Goal: Task Accomplishment & Management: Manage account settings

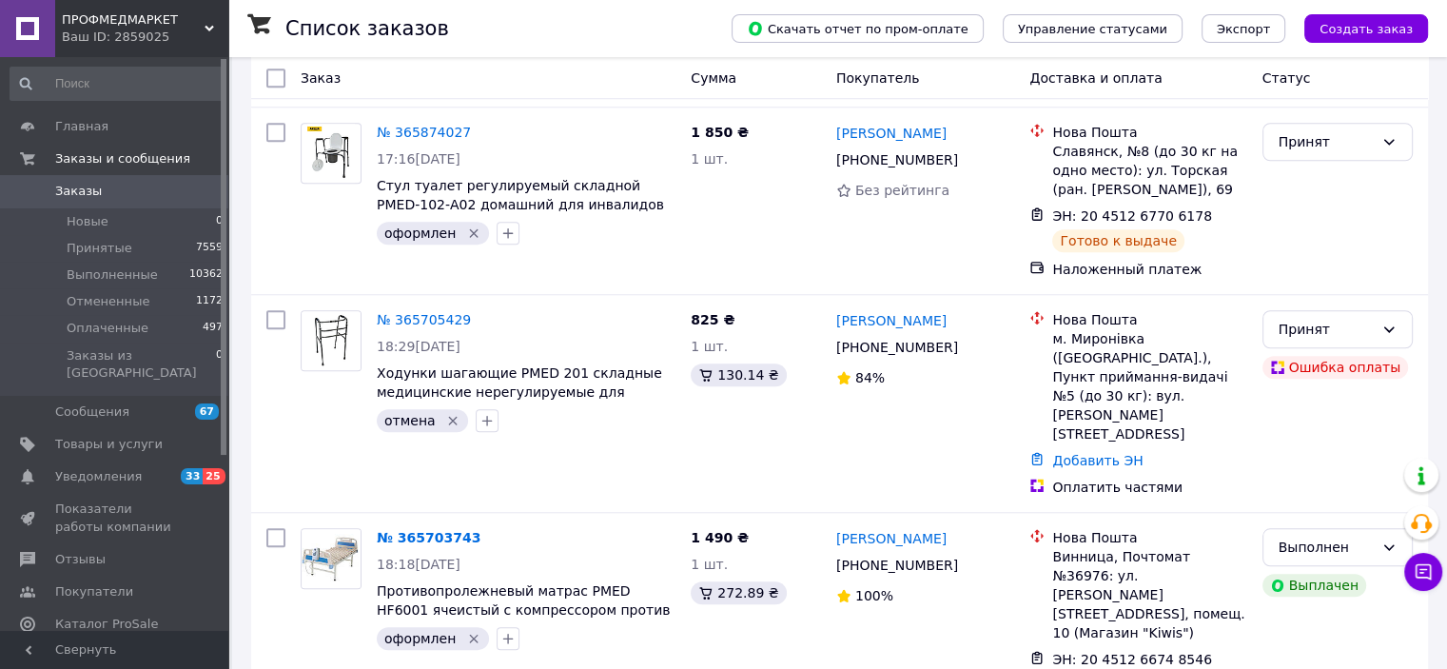
scroll to position [3211, 0]
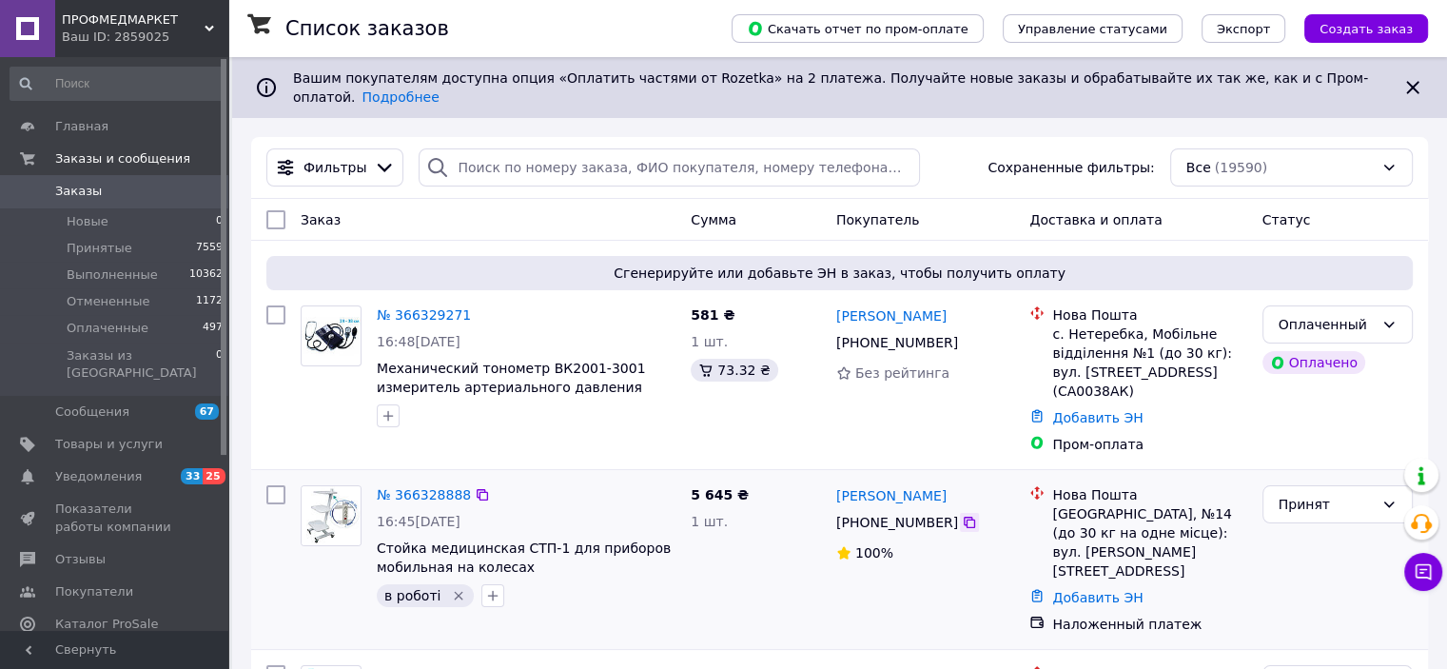
click at [962, 515] on icon at bounding box center [969, 522] width 15 height 15
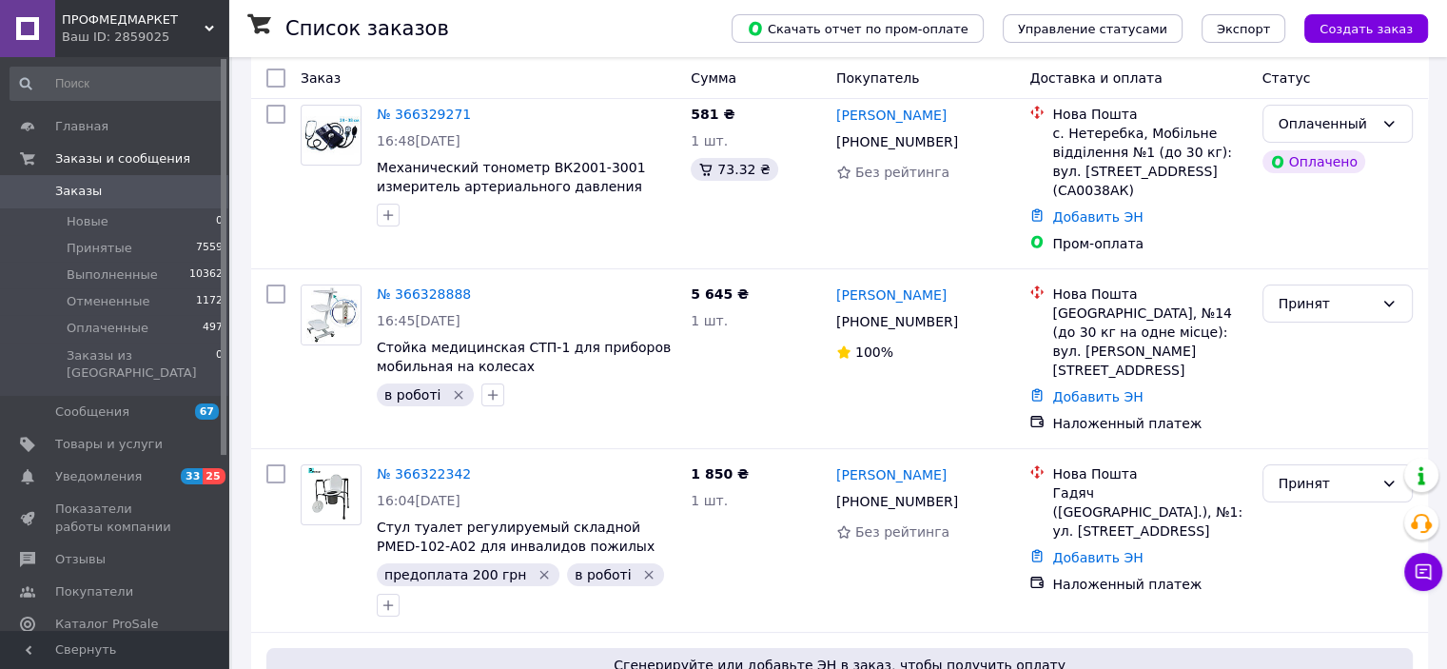
scroll to position [205, 0]
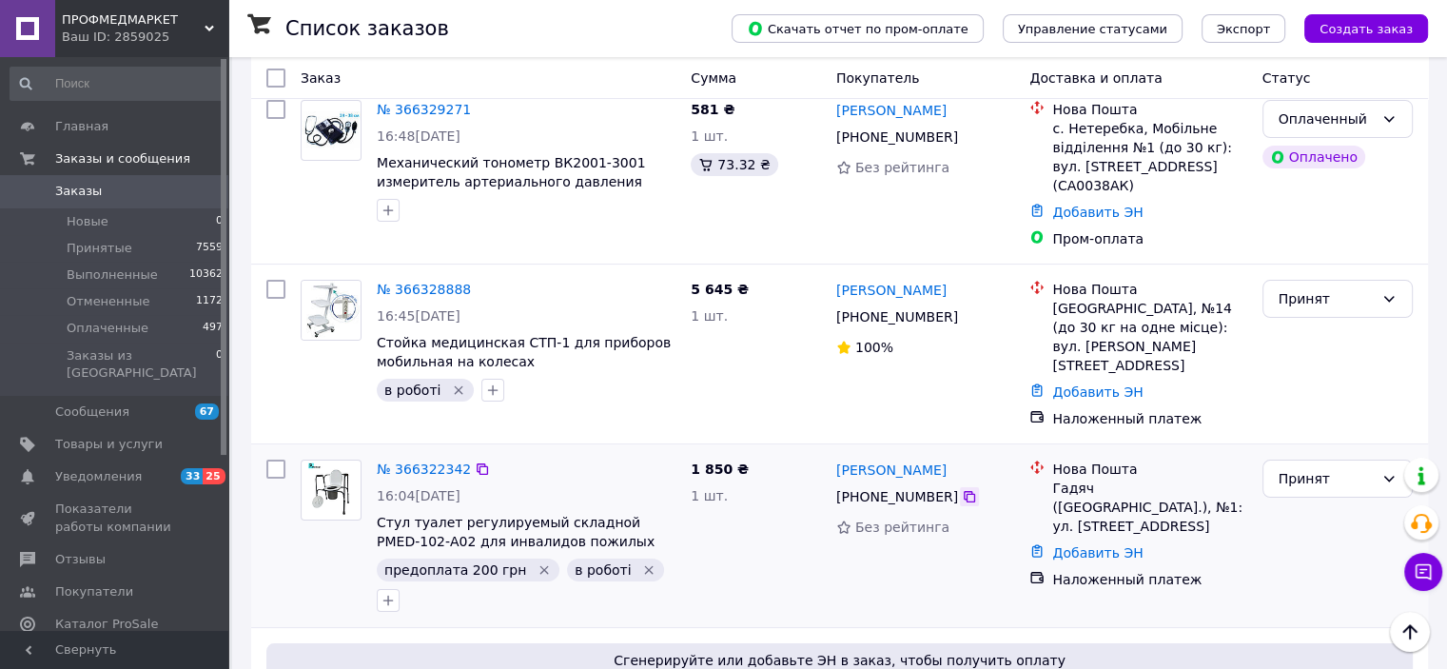
click at [962, 489] on icon at bounding box center [969, 496] width 15 height 15
click at [396, 593] on icon "button" at bounding box center [387, 600] width 15 height 15
click at [601, 632] on input "text" at bounding box center [494, 651] width 214 height 38
type input "j"
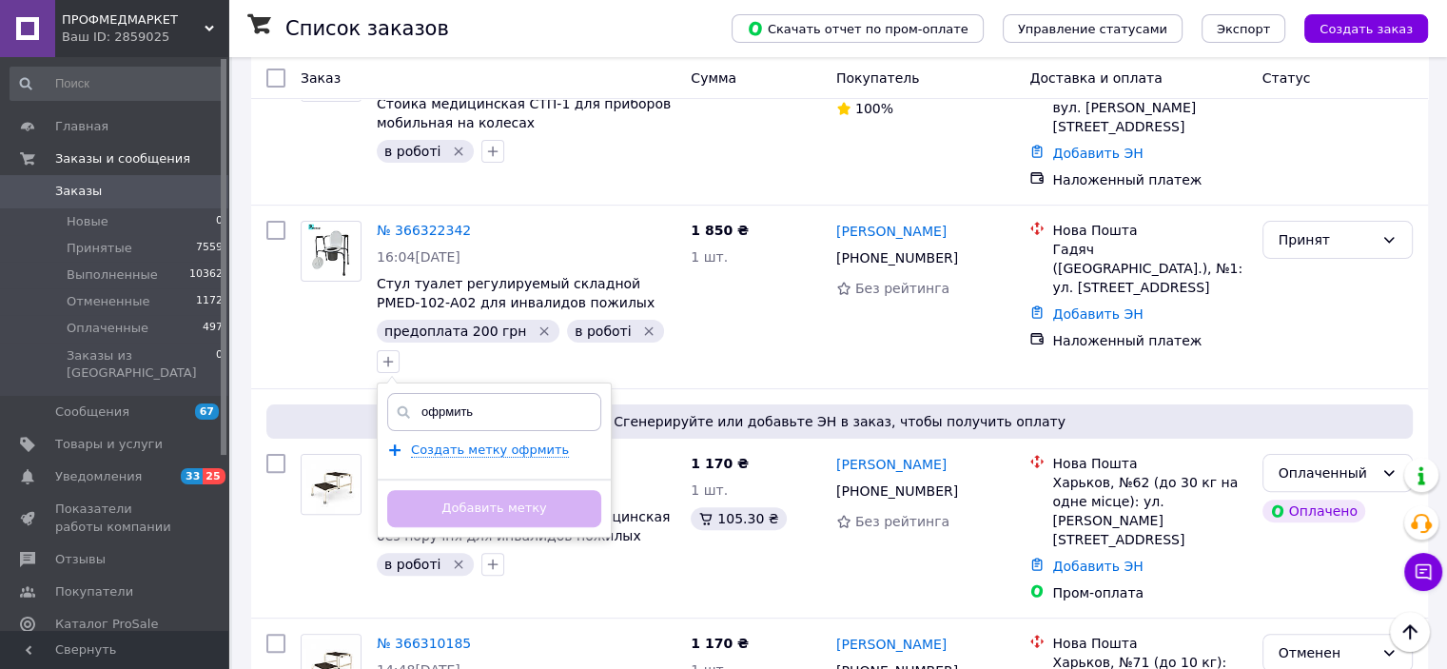
scroll to position [468, 0]
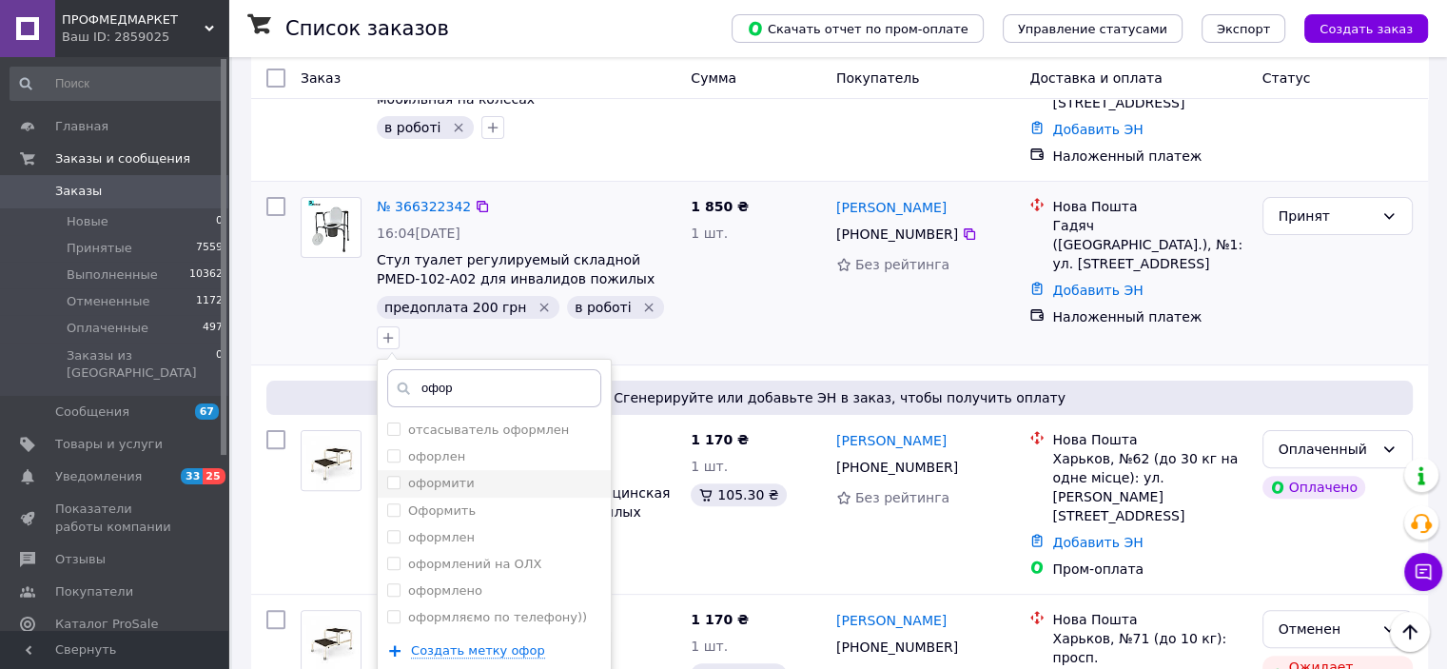
type input "офор"
click at [399, 476] on input "оформити" at bounding box center [393, 482] width 12 height 12
checkbox input "true"
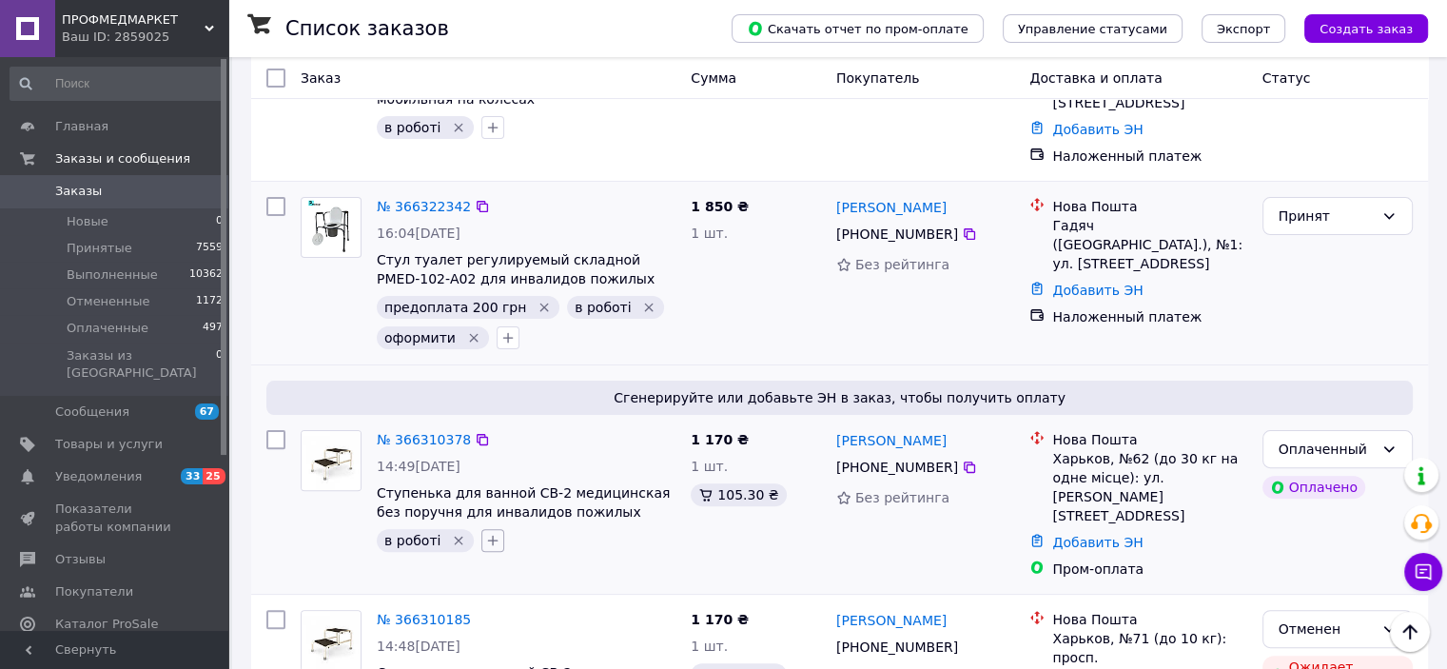
click at [490, 533] on icon "button" at bounding box center [492, 540] width 15 height 15
type input "оформит"
click at [492, 625] on input "оформити" at bounding box center [498, 631] width 12 height 12
checkbox input "true"
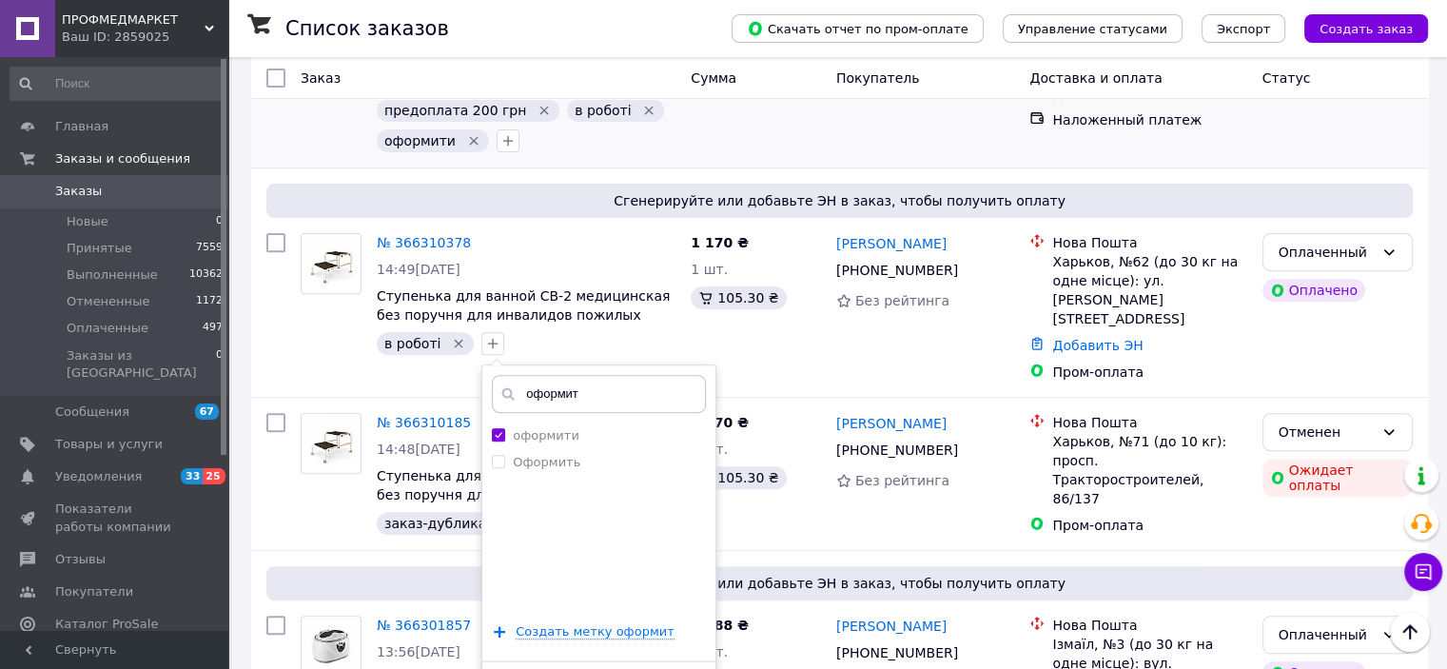
scroll to position [689, 0]
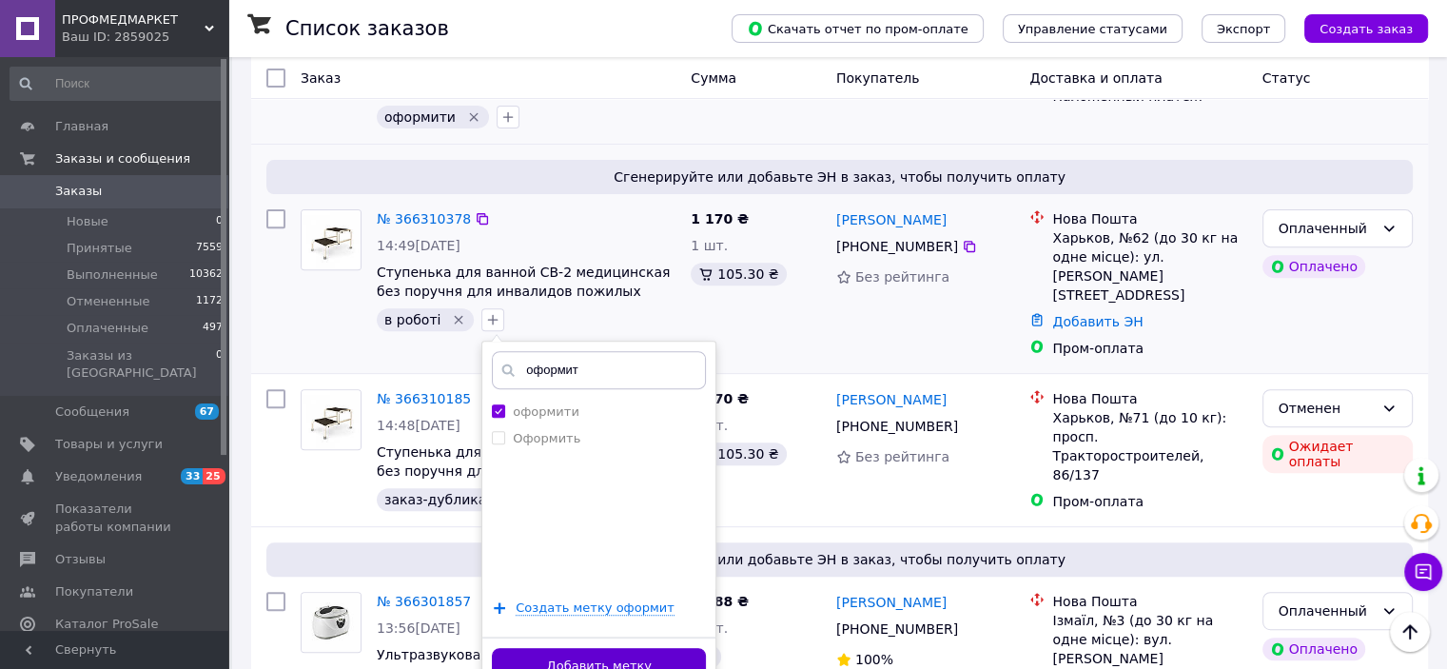
click at [559, 648] on button "Добавить метку" at bounding box center [599, 666] width 214 height 37
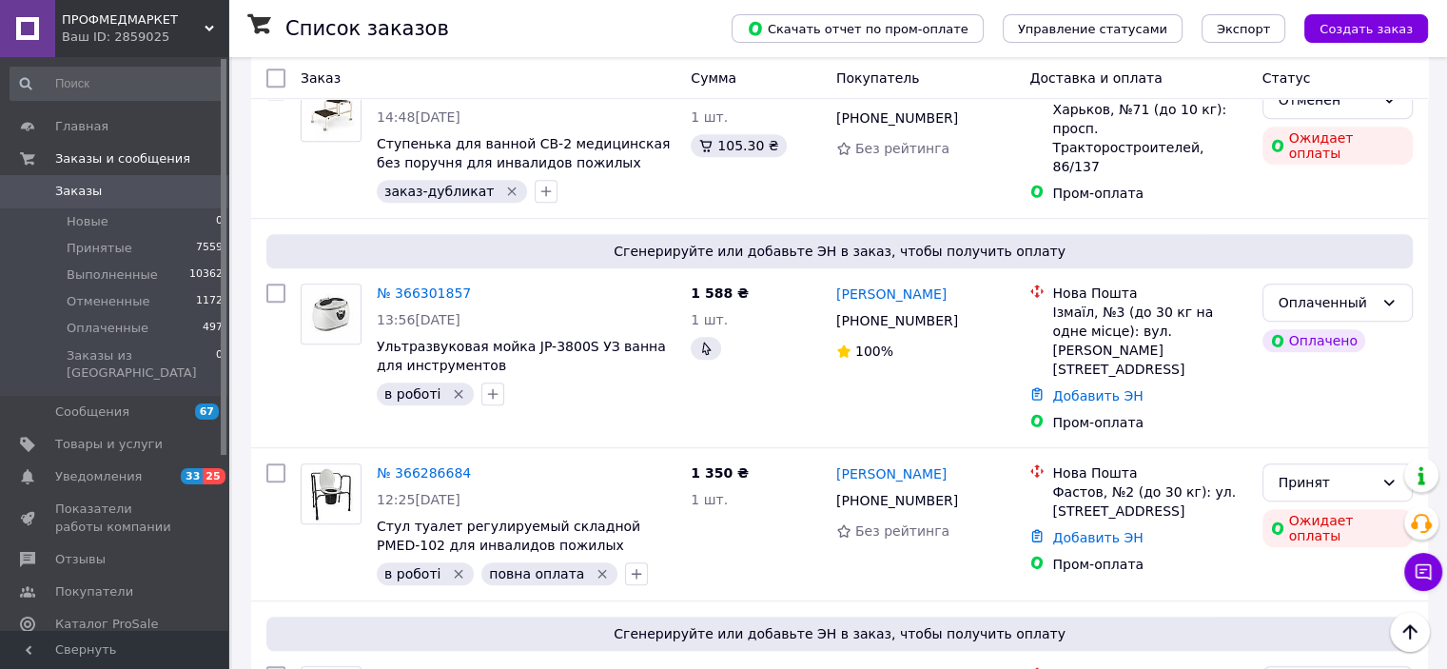
scroll to position [1001, 0]
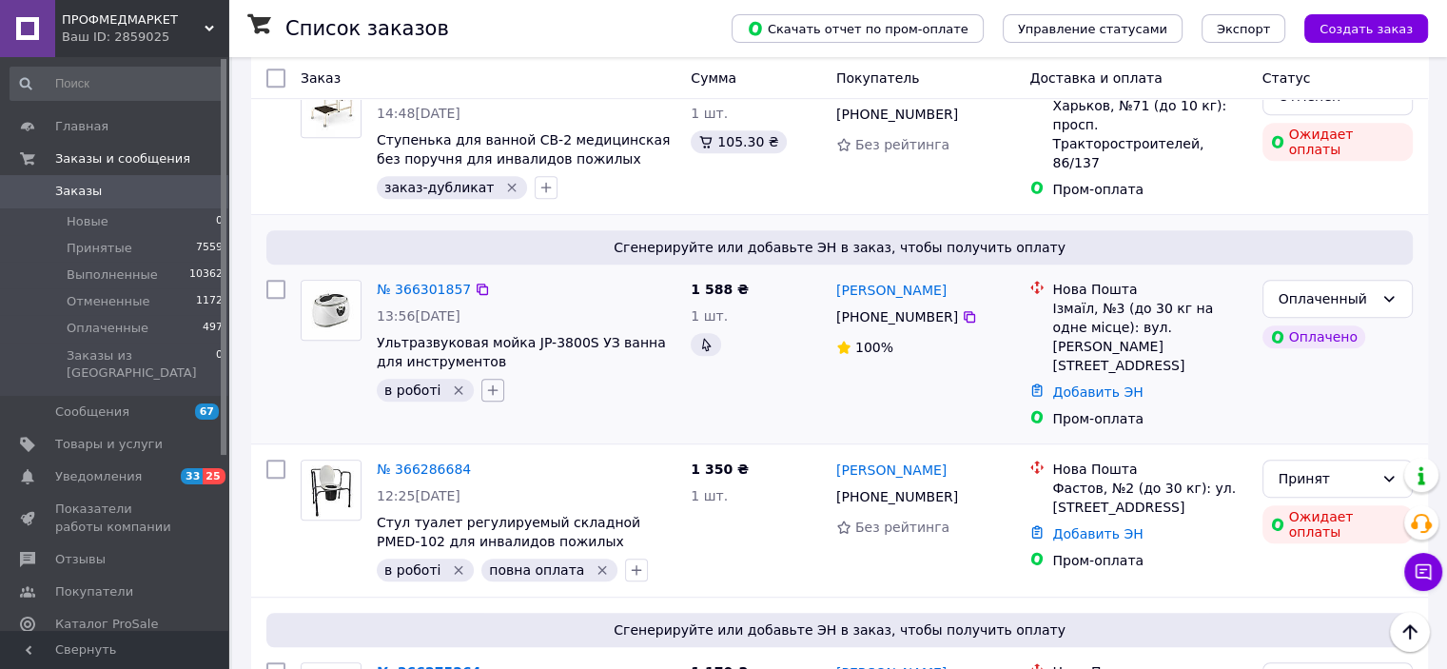
click at [487, 382] on icon "button" at bounding box center [492, 389] width 15 height 15
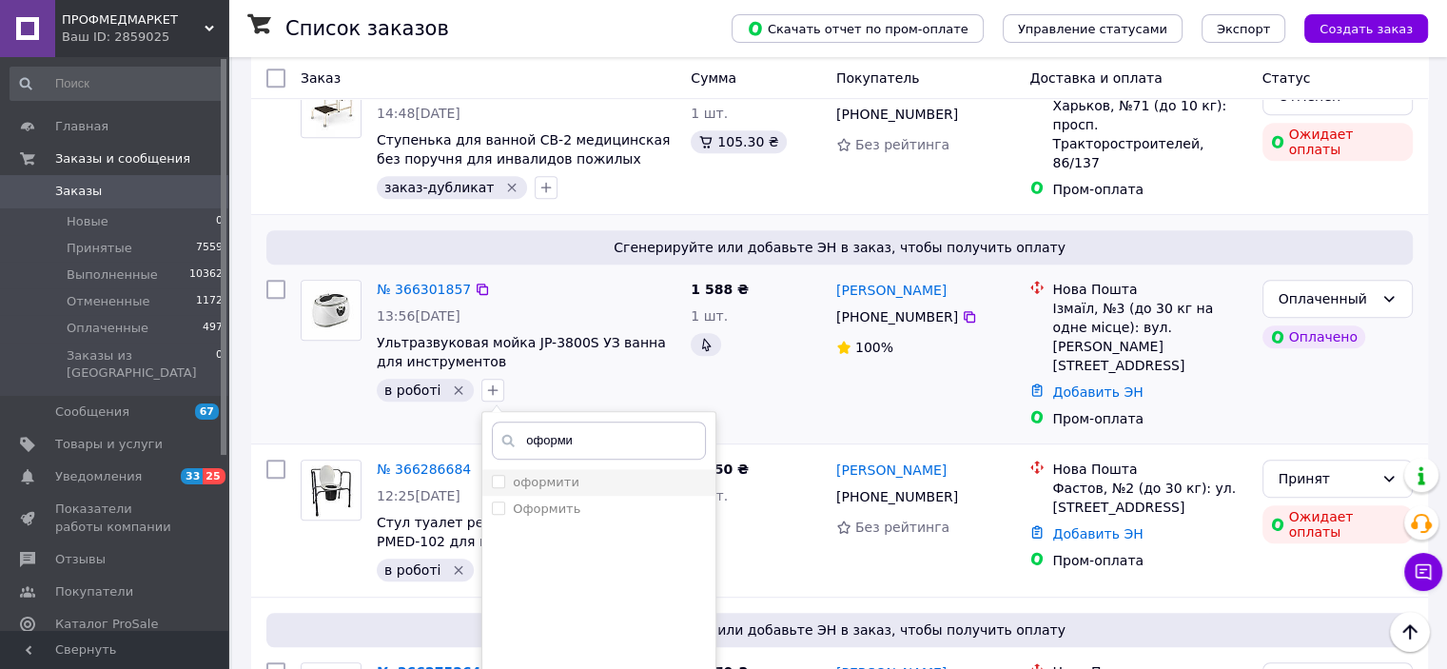
type input "оформи"
click at [495, 475] on input "оформити" at bounding box center [498, 481] width 12 height 12
checkbox input "true"
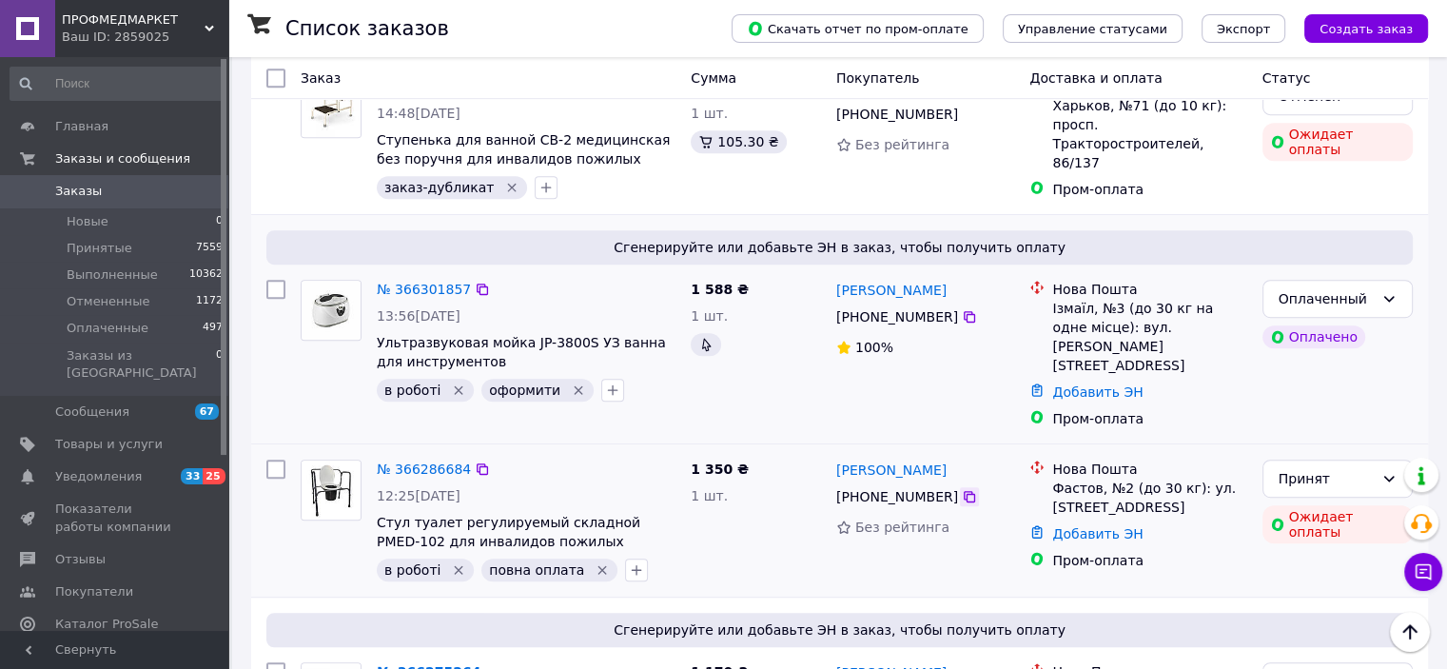
click at [963, 491] on icon at bounding box center [968, 496] width 11 height 11
click at [629, 562] on icon "button" at bounding box center [636, 569] width 15 height 15
type input "оформи"
click at [635, 654] on input "оформити" at bounding box center [641, 660] width 12 height 12
checkbox input "true"
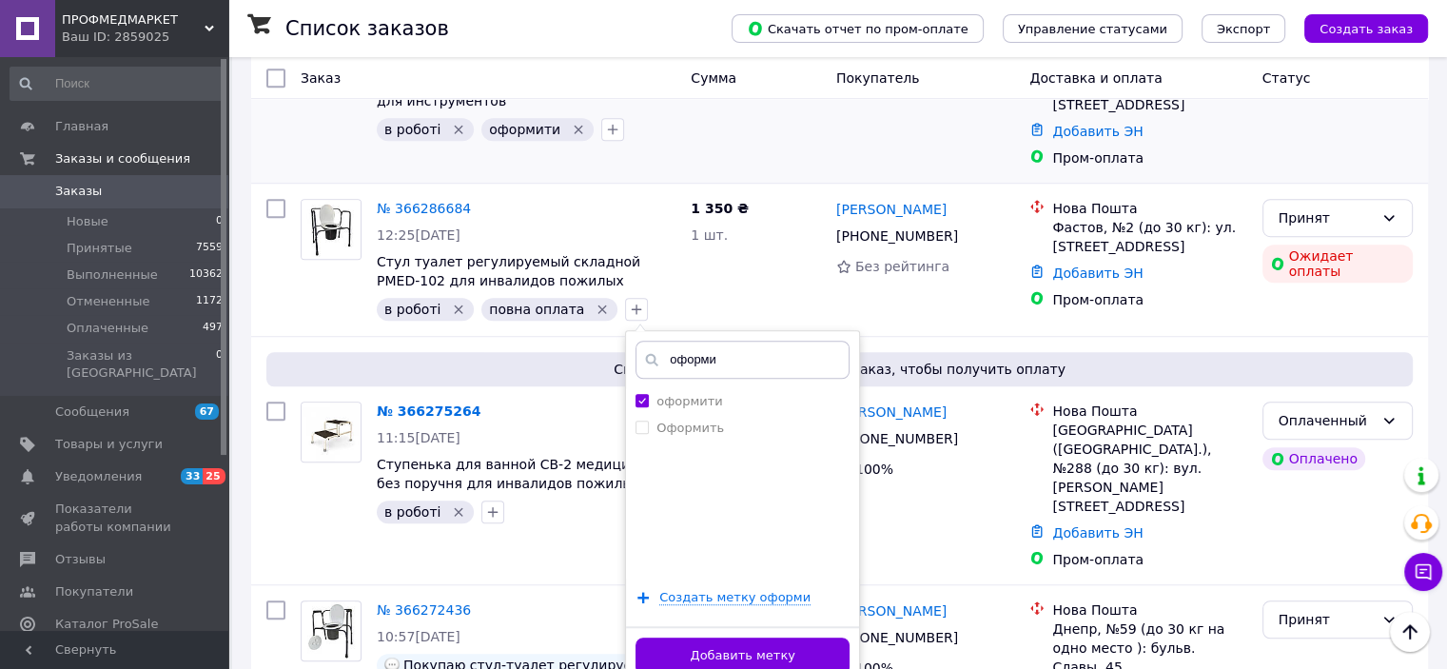
scroll to position [1299, 0]
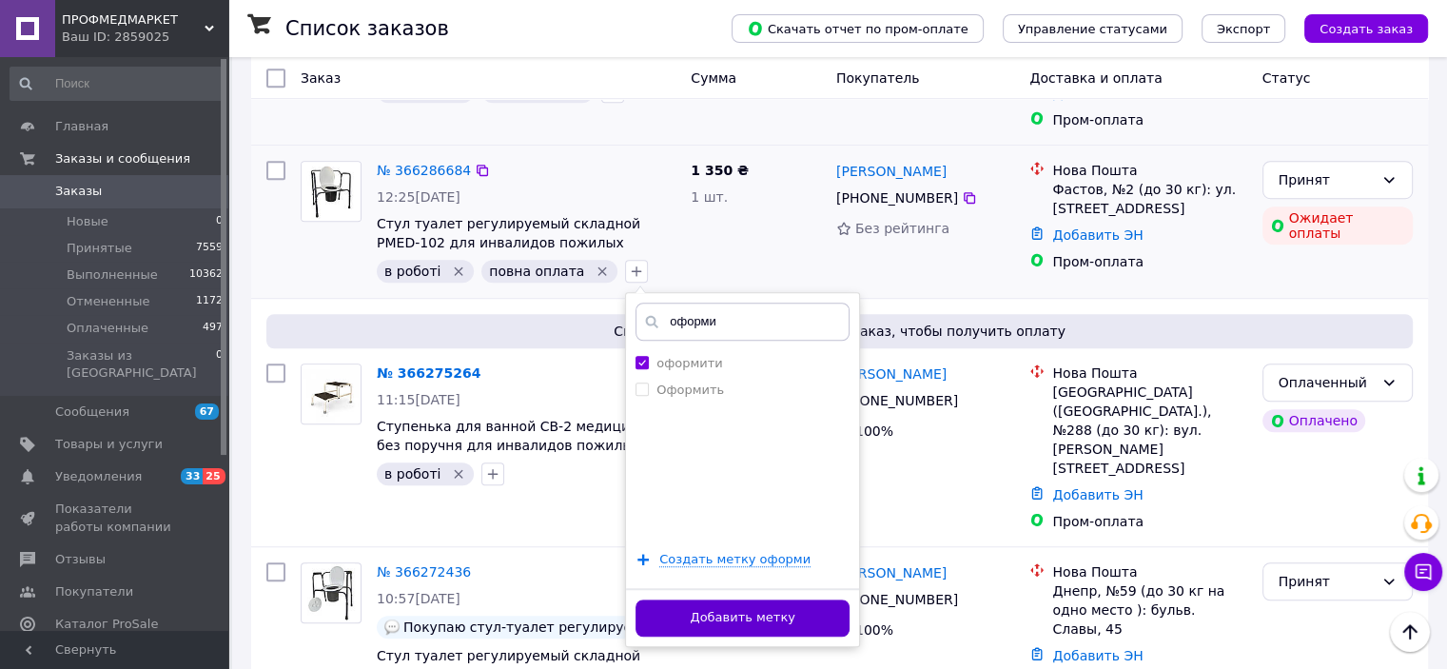
click at [717, 599] on button "Добавить метку" at bounding box center [742, 617] width 214 height 37
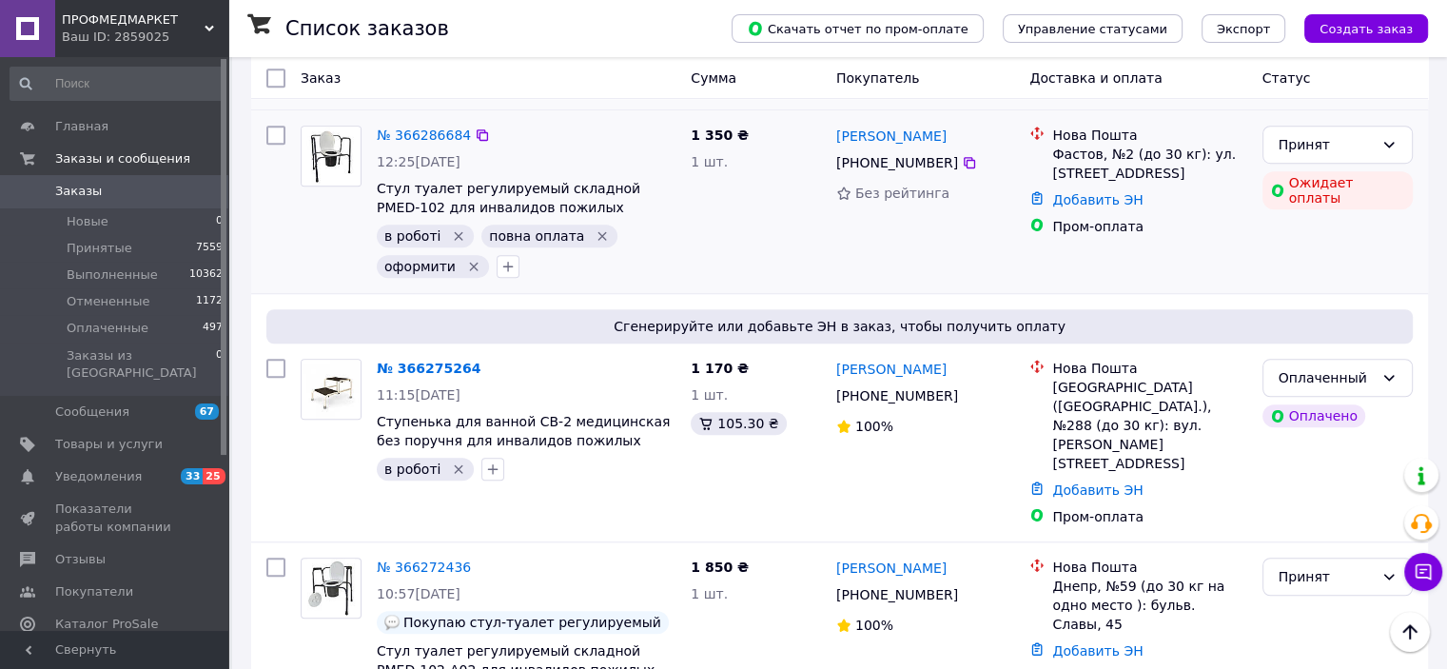
scroll to position [1349, 0]
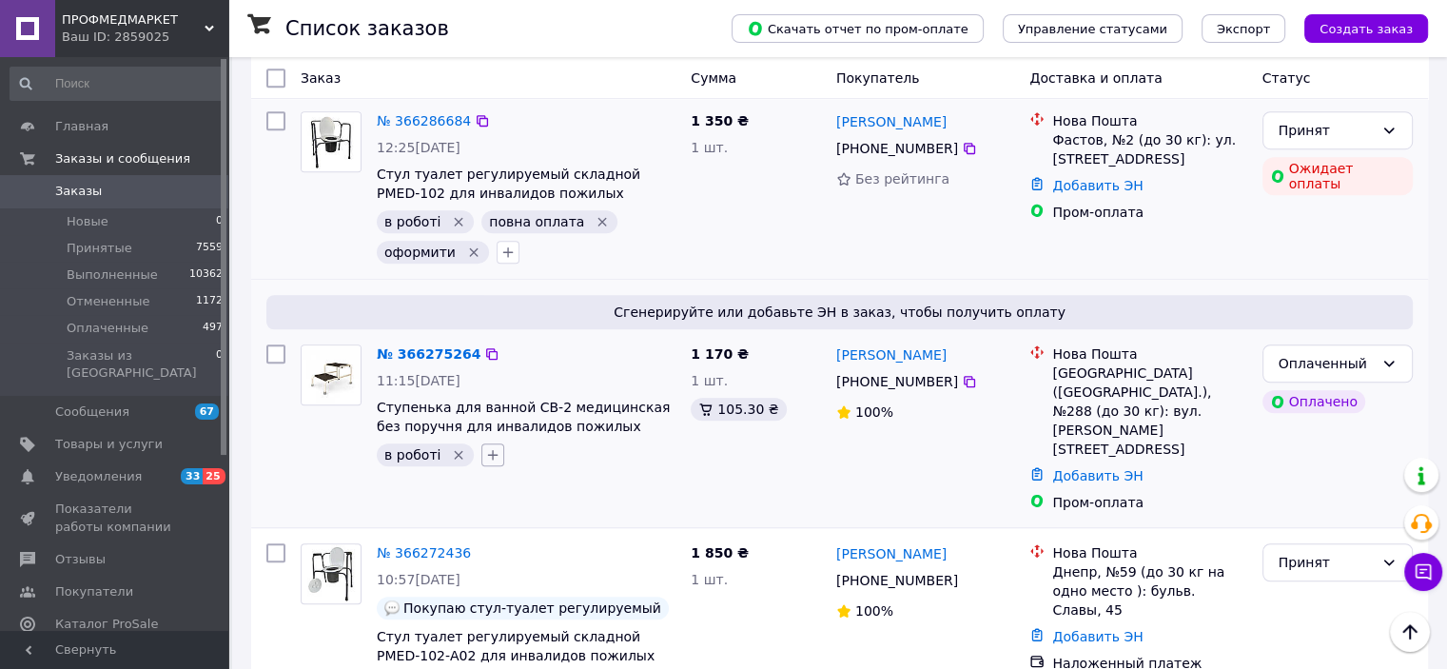
click at [487, 447] on icon "button" at bounding box center [492, 454] width 15 height 15
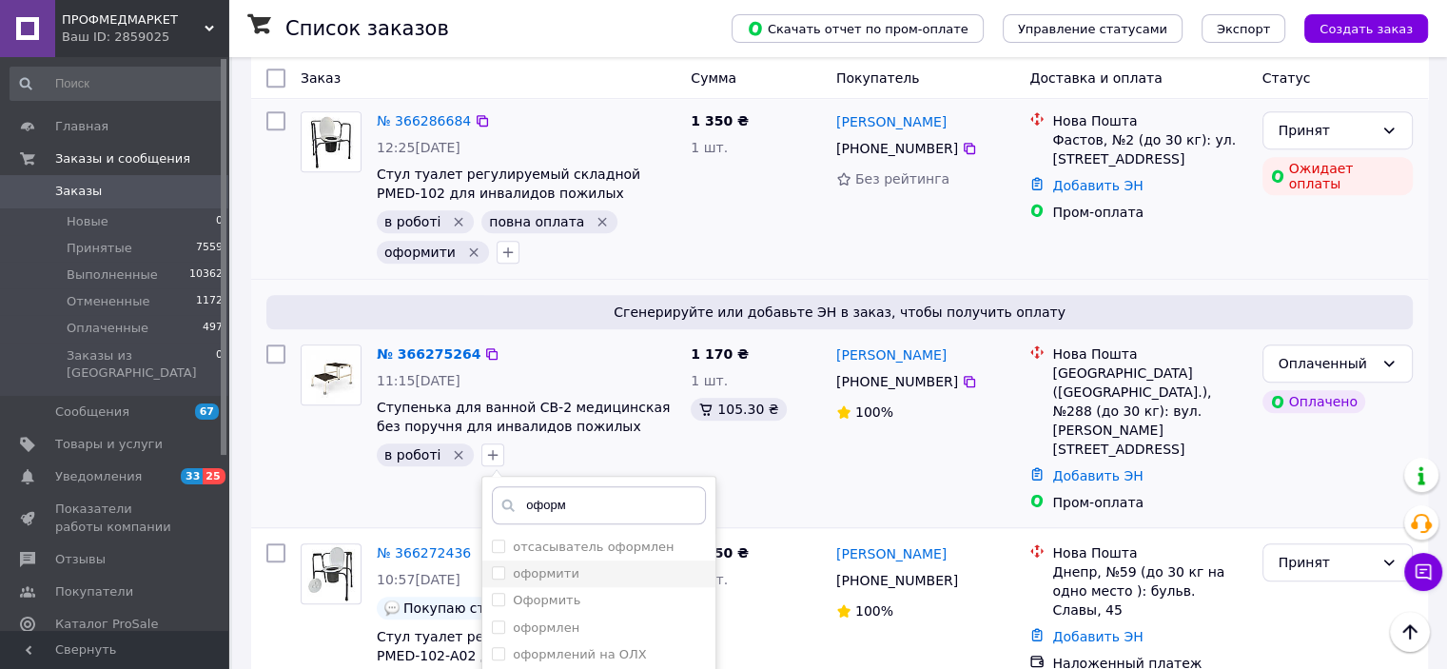
type input "оформ"
click at [495, 566] on input "оформити" at bounding box center [498, 572] width 12 height 12
checkbox input "true"
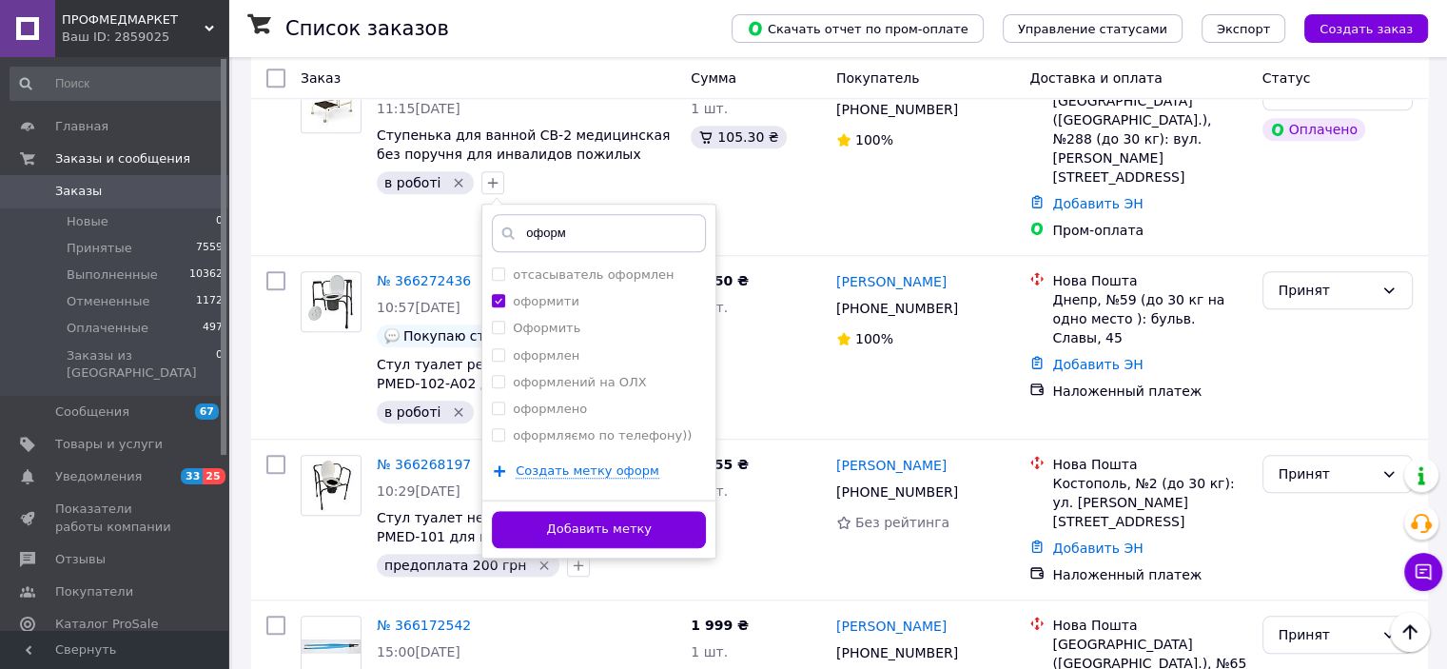
scroll to position [1629, 0]
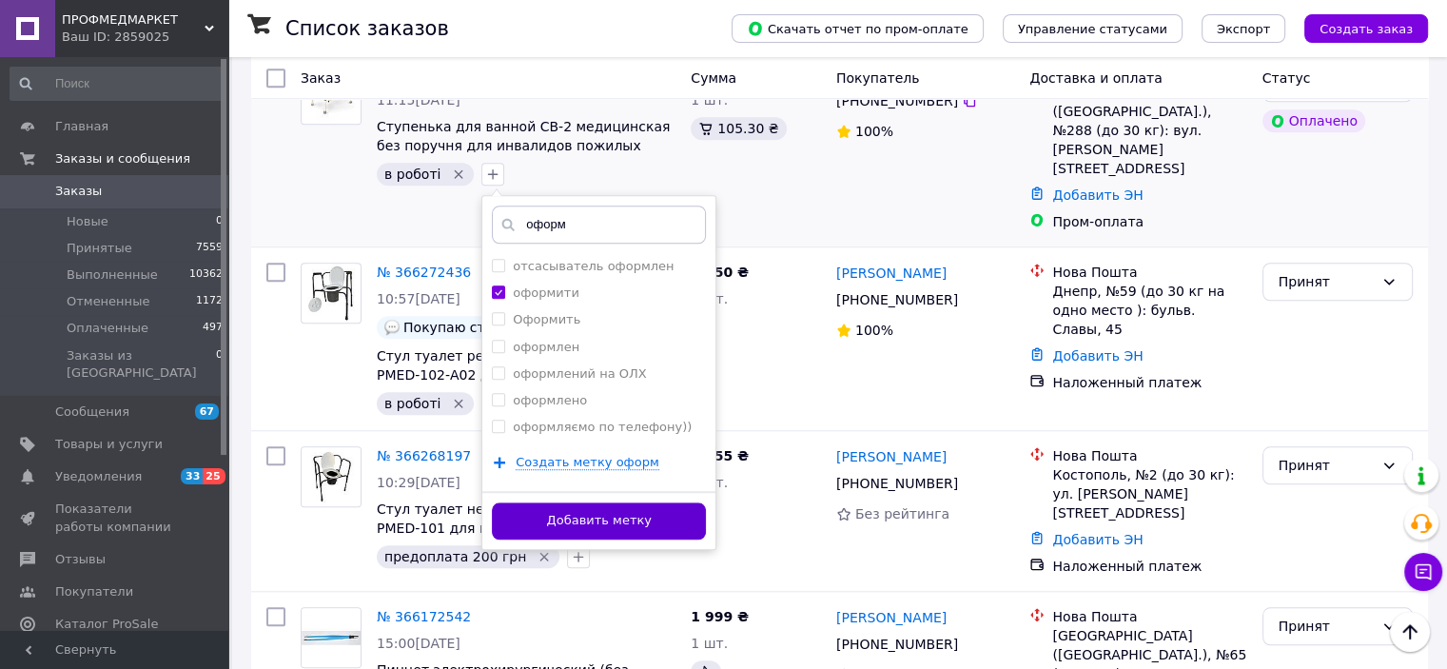
click at [635, 502] on button "Добавить метку" at bounding box center [599, 520] width 214 height 37
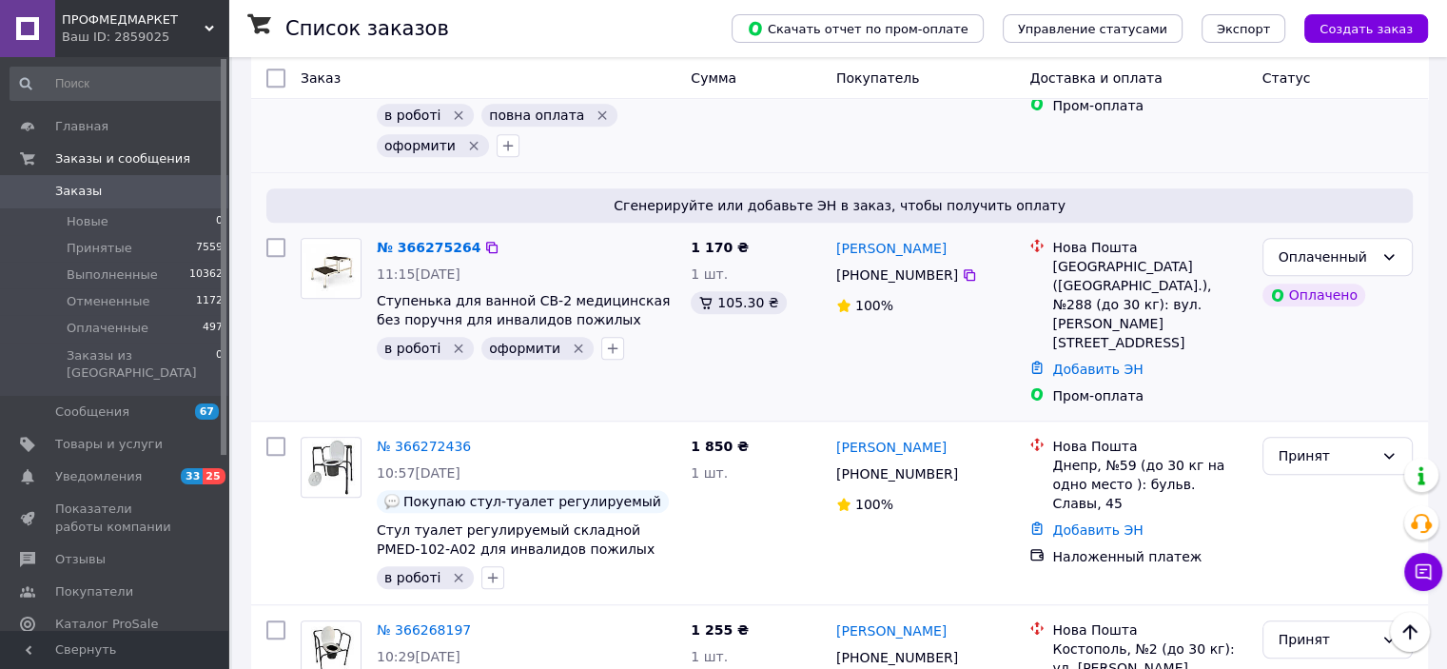
scroll to position [1446, 0]
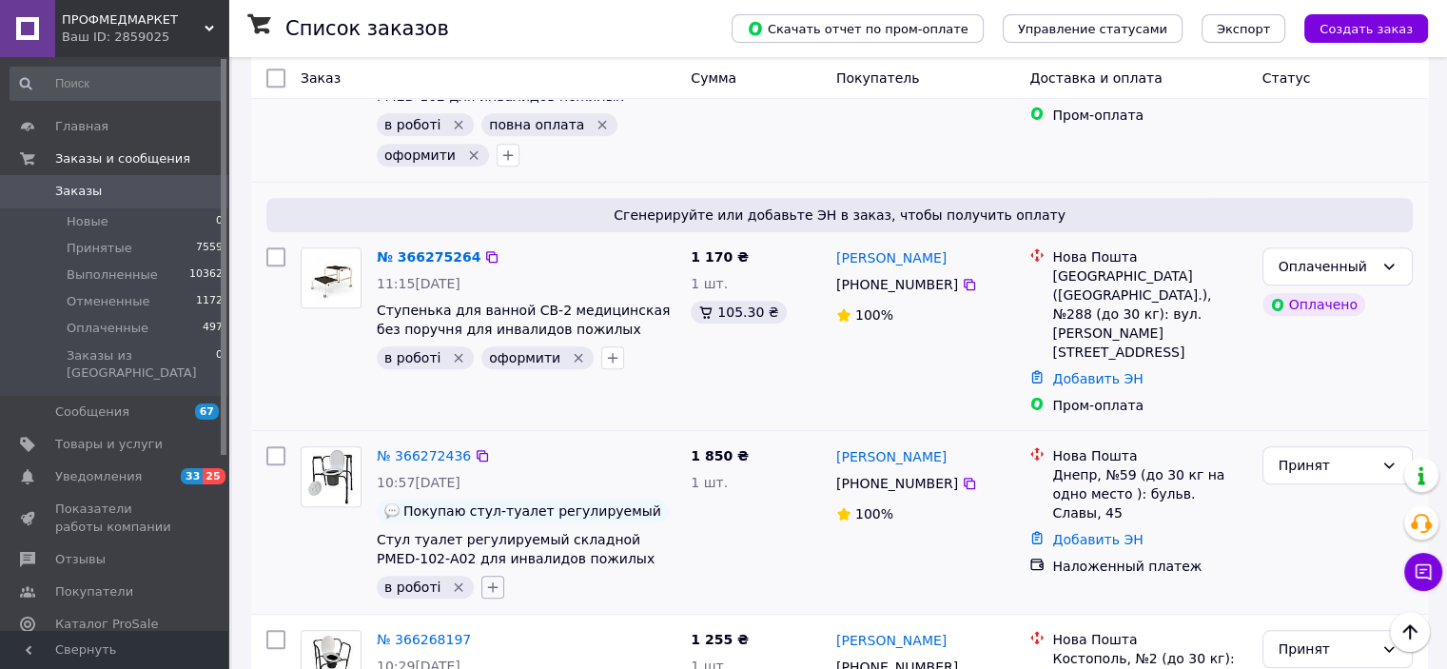
click at [489, 579] on icon "button" at bounding box center [492, 586] width 15 height 15
click at [550, 618] on input "text" at bounding box center [599, 637] width 214 height 38
type input "повна"
click at [492, 668] on input "повна наложка" at bounding box center [498, 677] width 12 height 12
checkbox input "true"
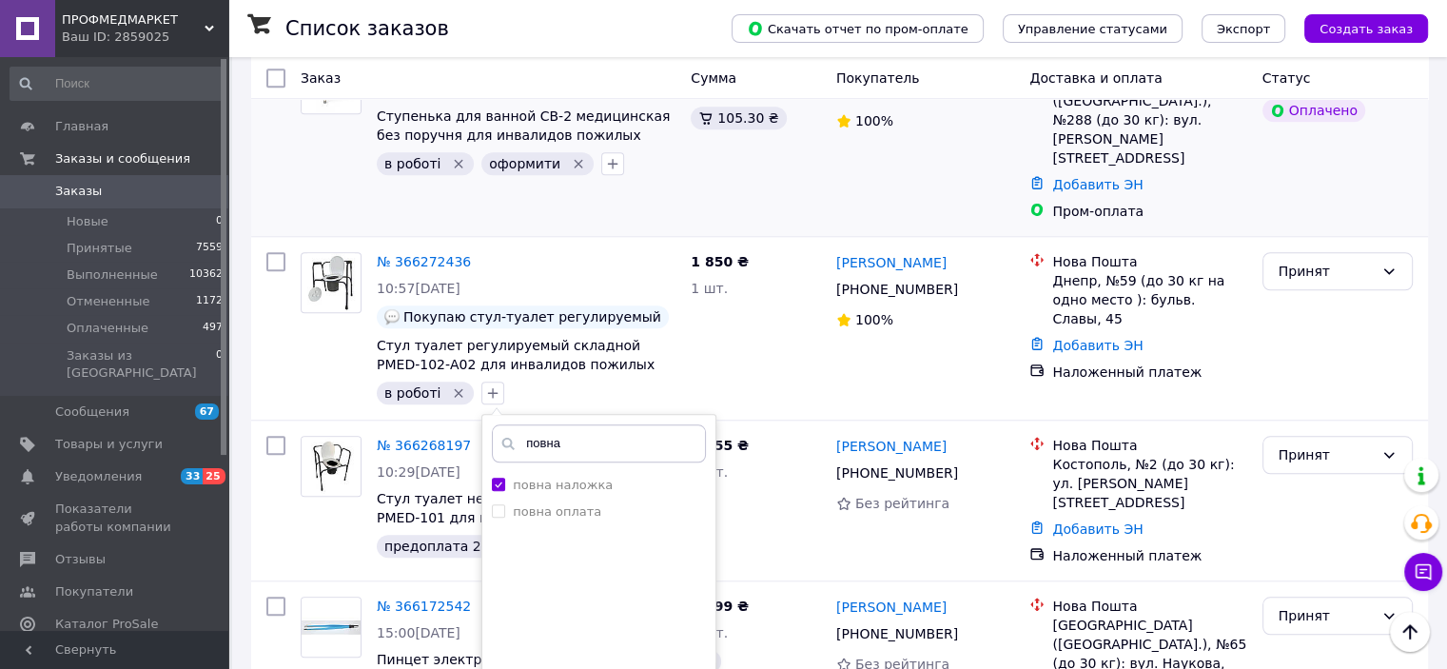
scroll to position [1644, 0]
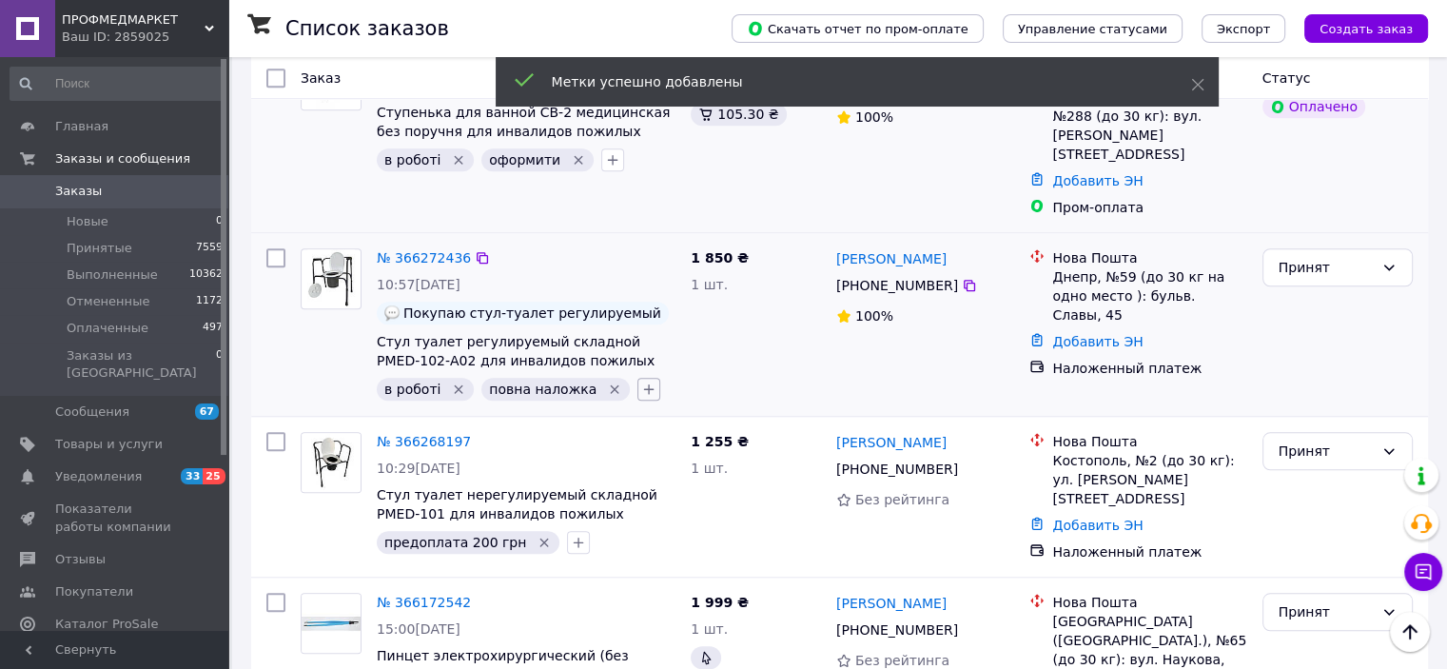
click at [641, 381] on icon "button" at bounding box center [648, 388] width 15 height 15
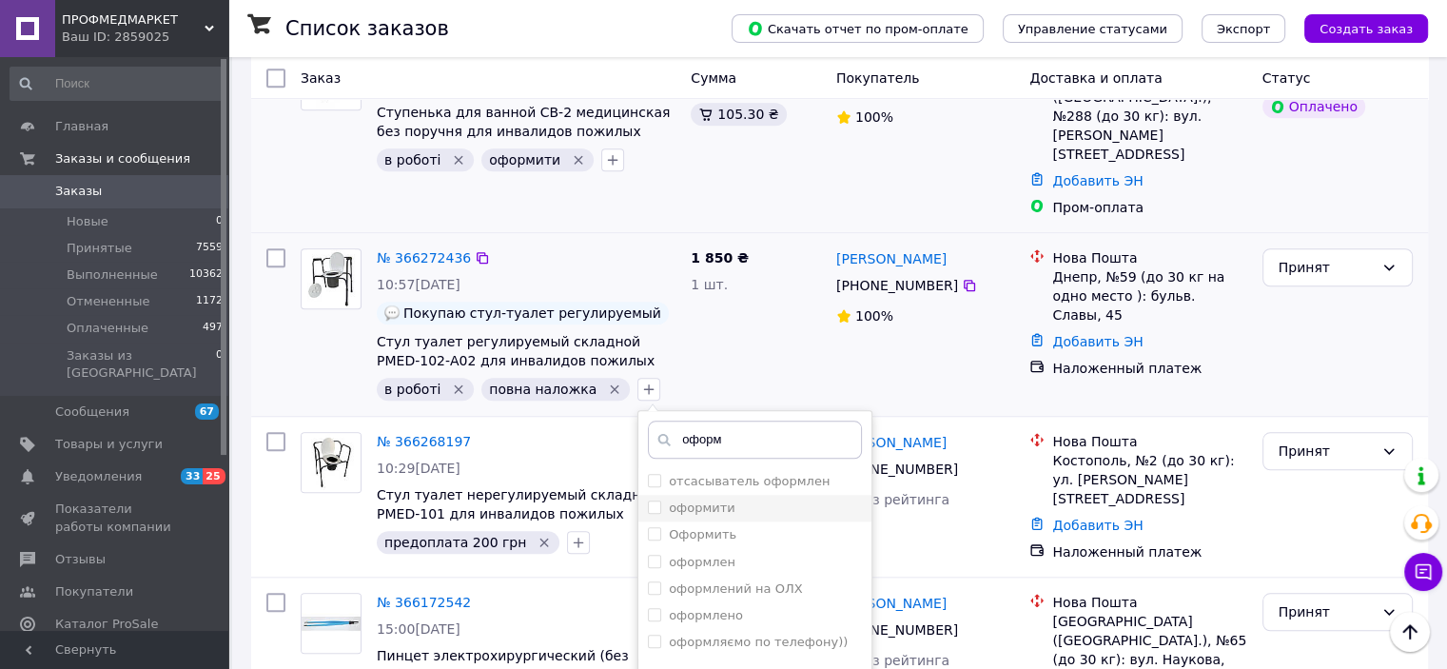
type input "оформ"
click at [648, 500] on input "оформити" at bounding box center [654, 506] width 12 height 12
checkbox input "true"
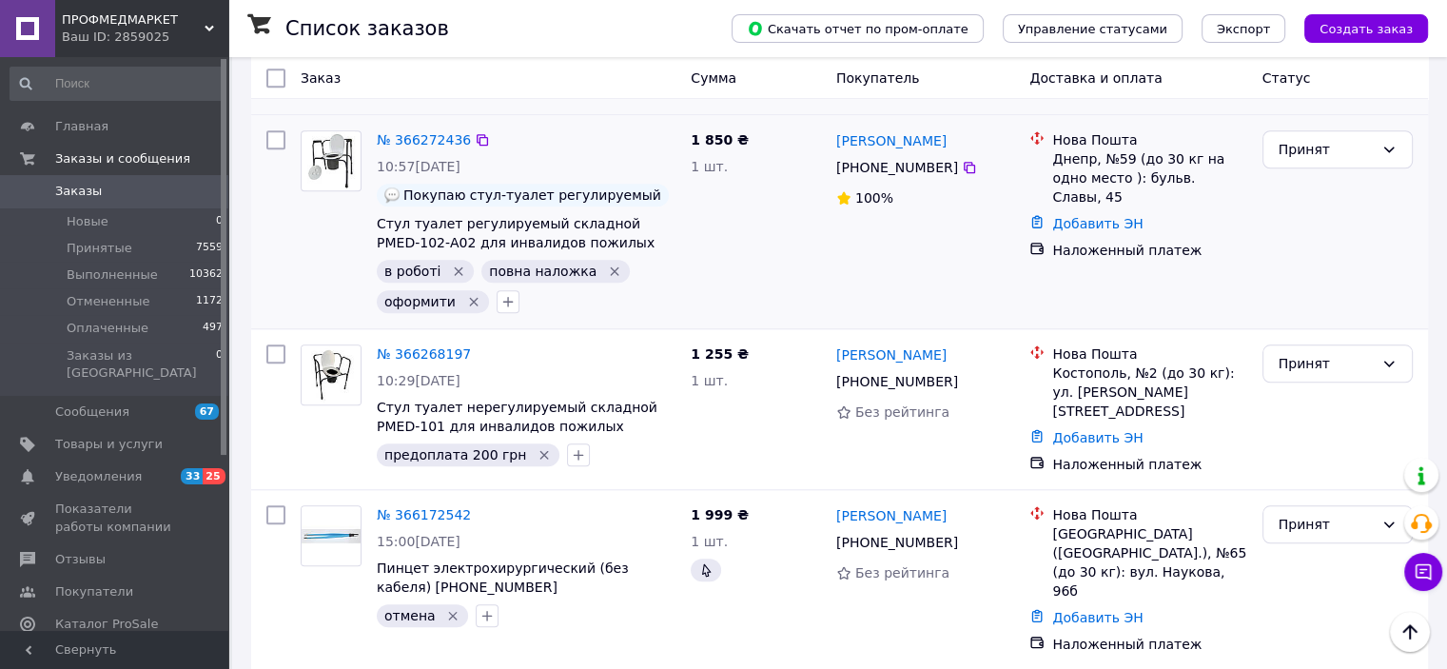
scroll to position [1772, 0]
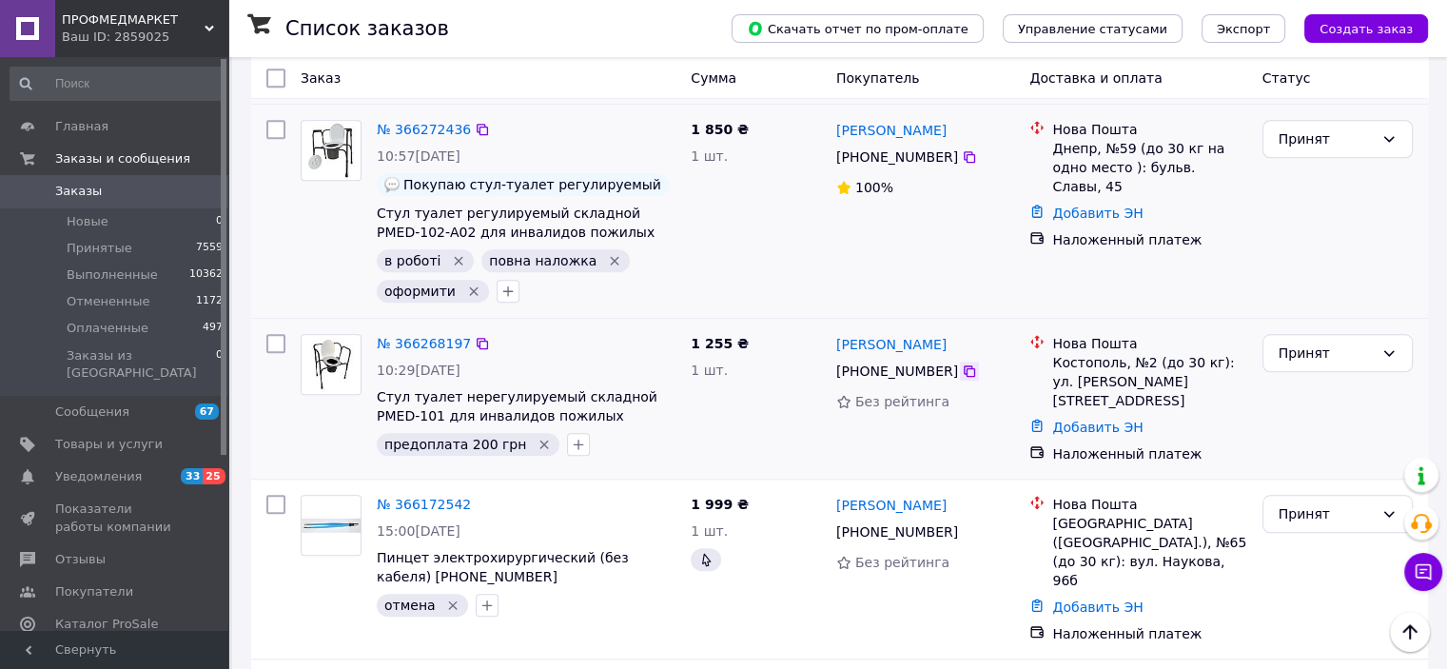
click at [963, 365] on icon at bounding box center [968, 370] width 11 height 11
click at [571, 437] on icon "button" at bounding box center [578, 444] width 15 height 15
click at [620, 476] on input "text" at bounding box center [684, 495] width 214 height 38
type input "офор"
click at [577, 582] on input "оформити" at bounding box center [583, 588] width 12 height 12
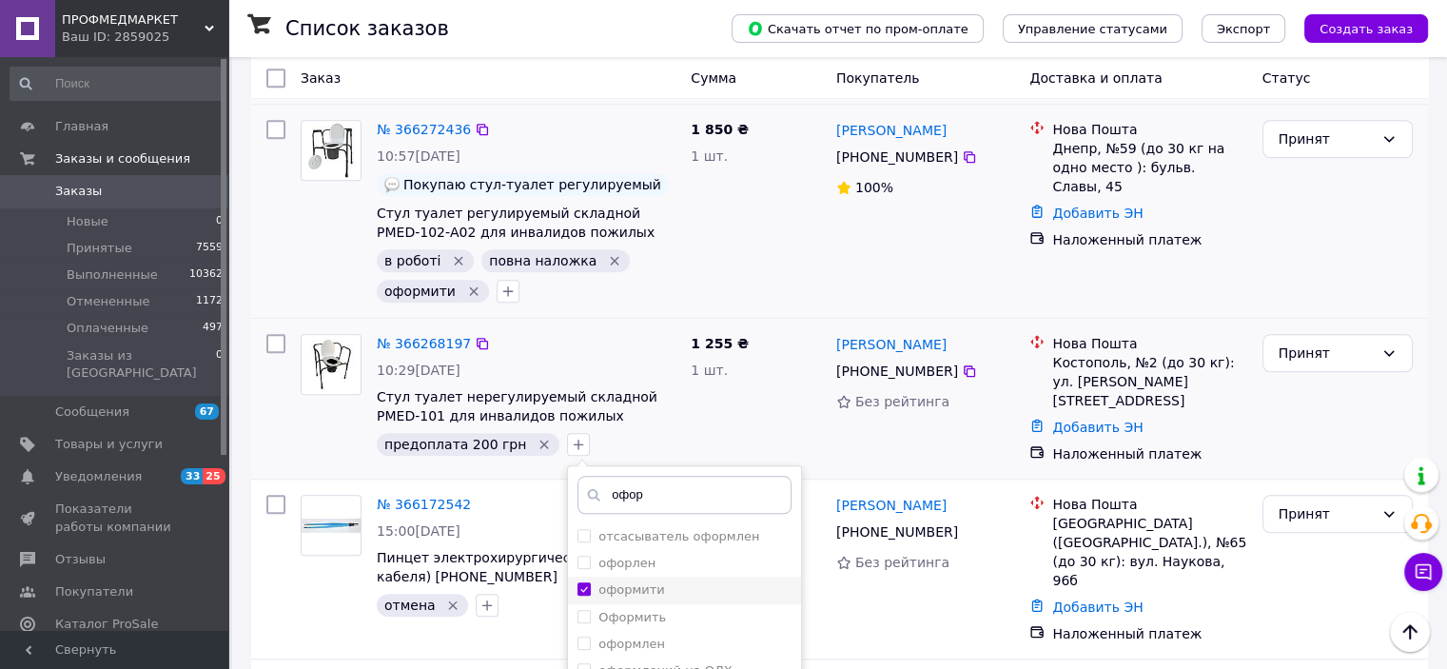
checkbox input "true"
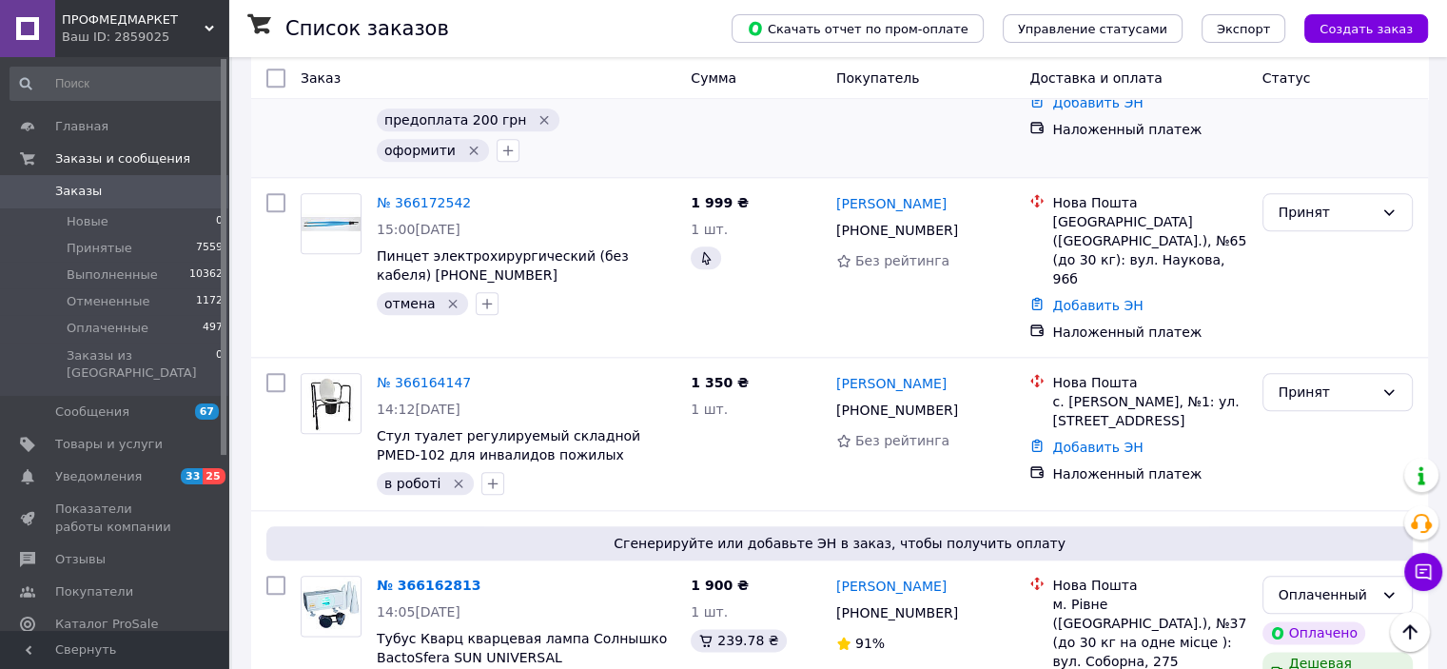
scroll to position [2101, 0]
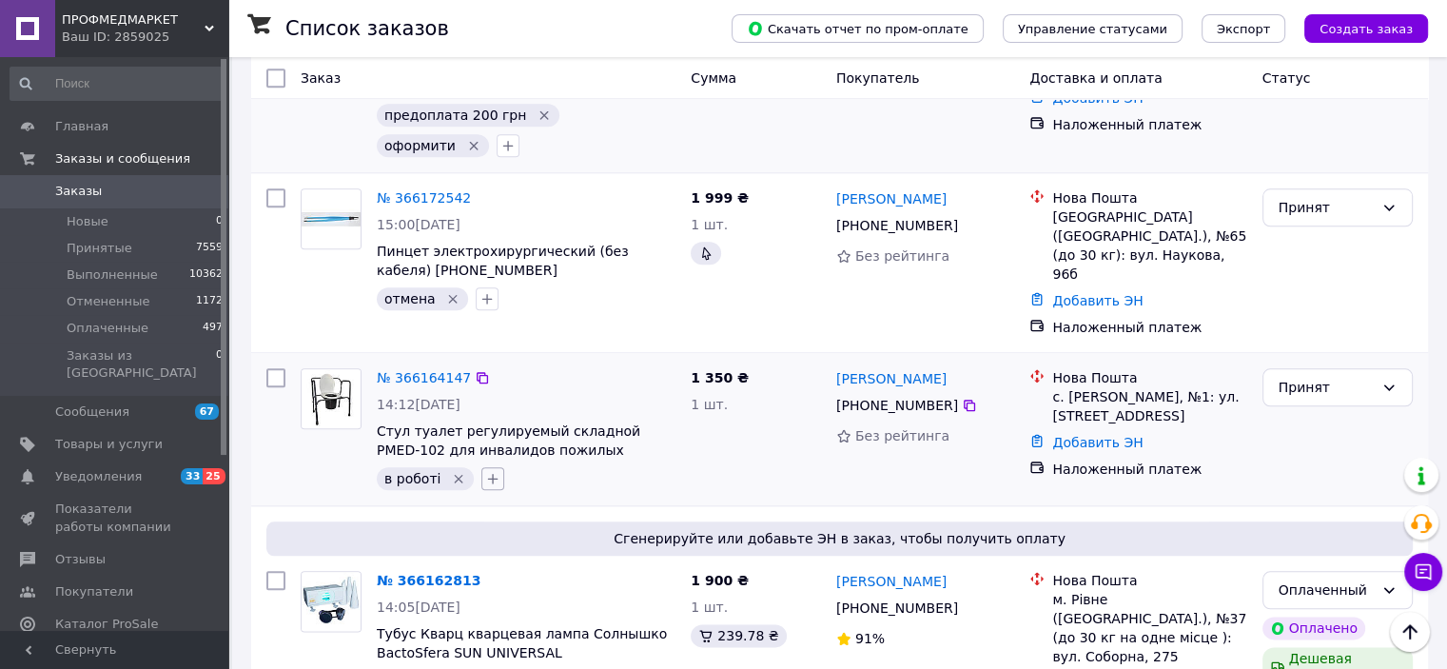
click at [489, 471] on icon "button" at bounding box center [492, 478] width 15 height 15
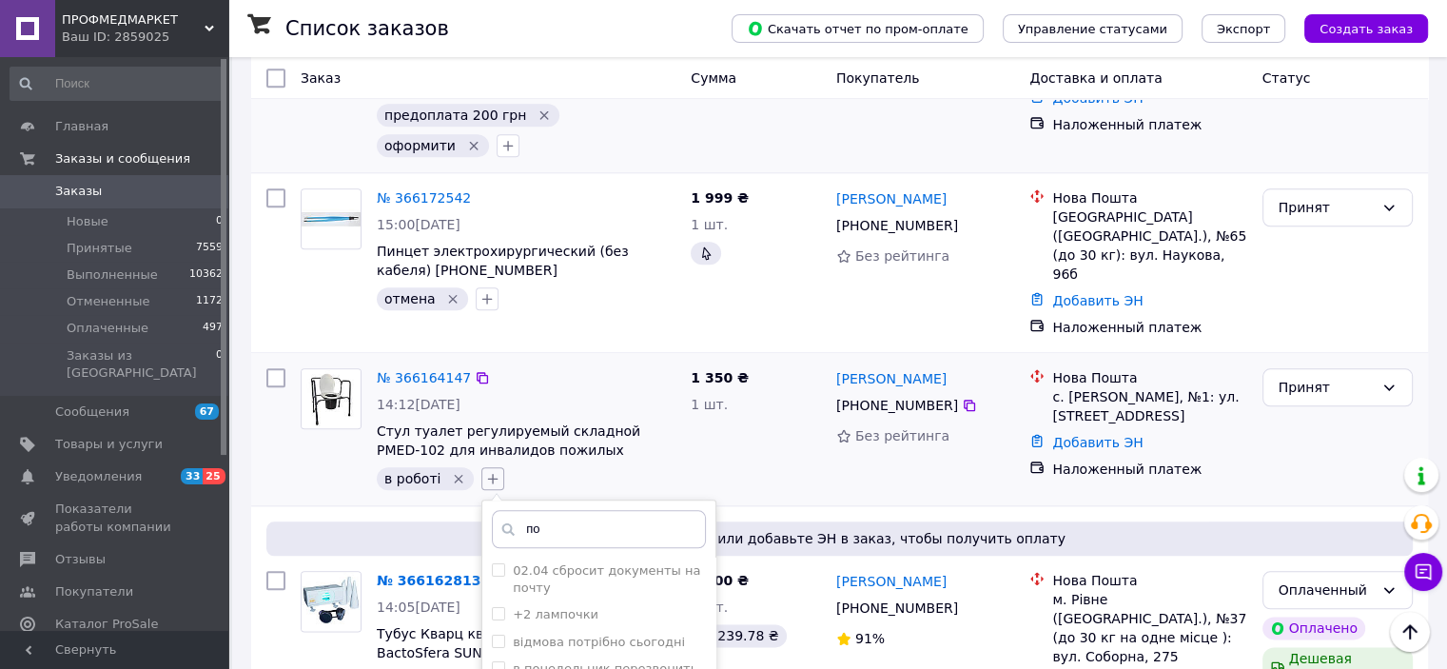
type input "п"
type input "без"
click at [492, 616] on input "без предоплат" at bounding box center [498, 622] width 12 height 12
checkbox input "true"
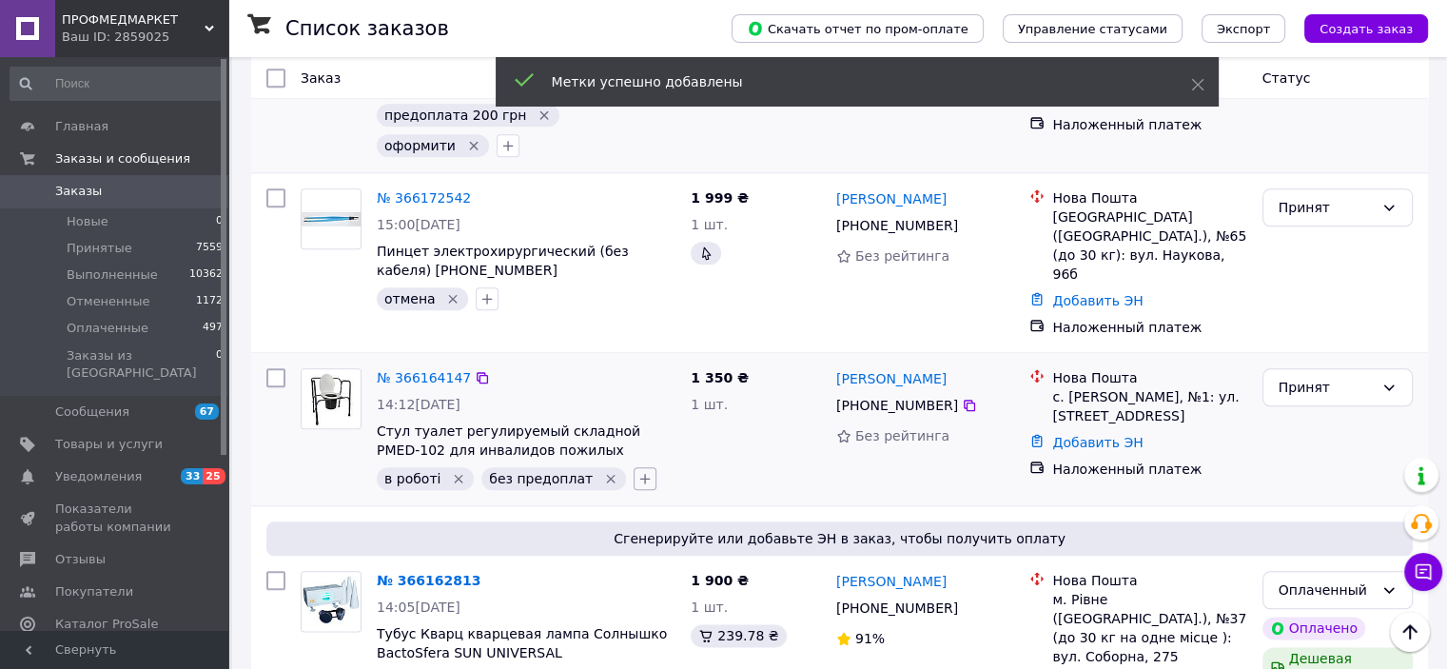
click at [640, 474] on icon "button" at bounding box center [645, 479] width 10 height 10
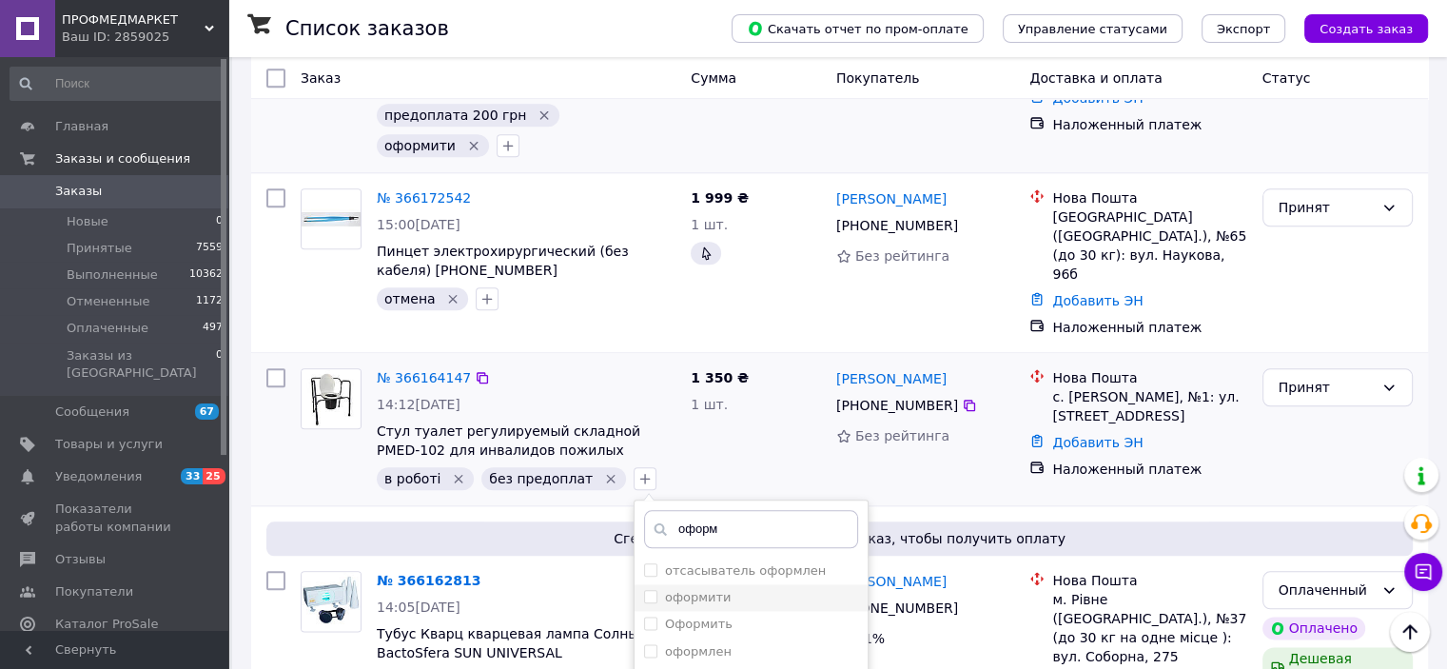
type input "оформ"
click at [644, 590] on input "оформити" at bounding box center [650, 596] width 12 height 12
checkbox input "true"
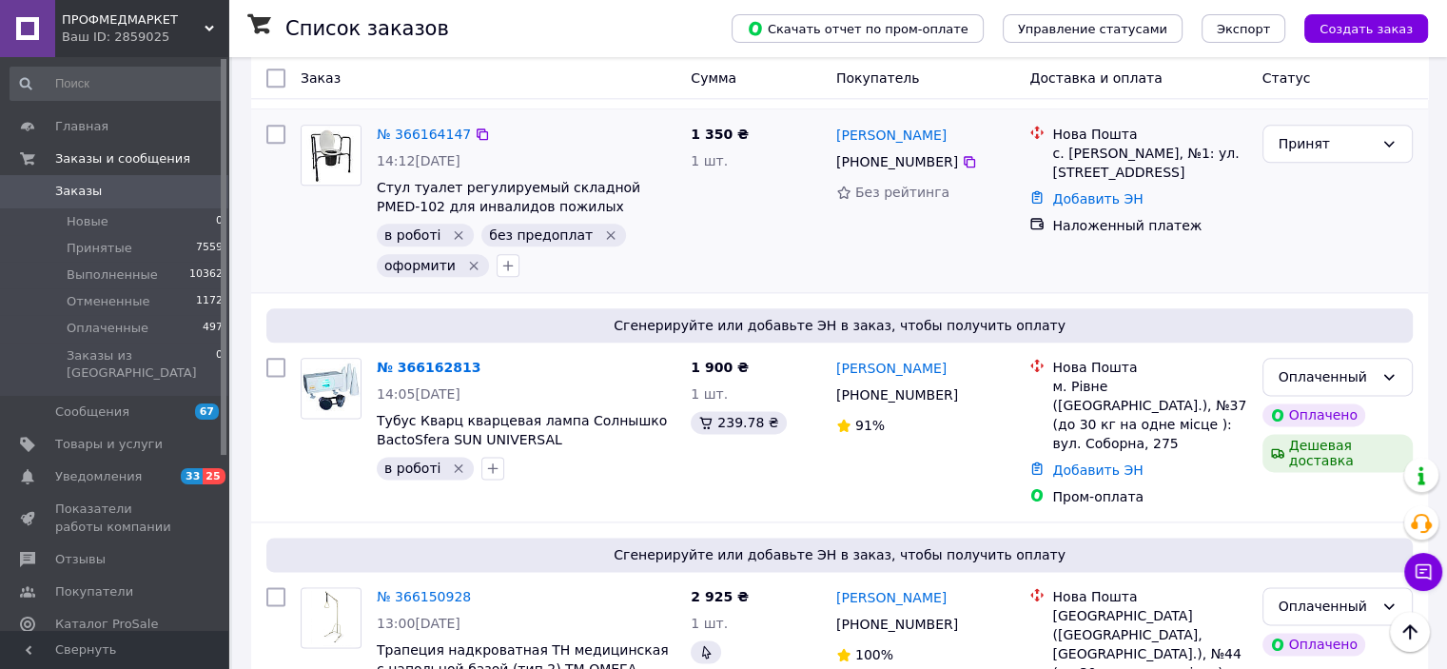
scroll to position [2349, 0]
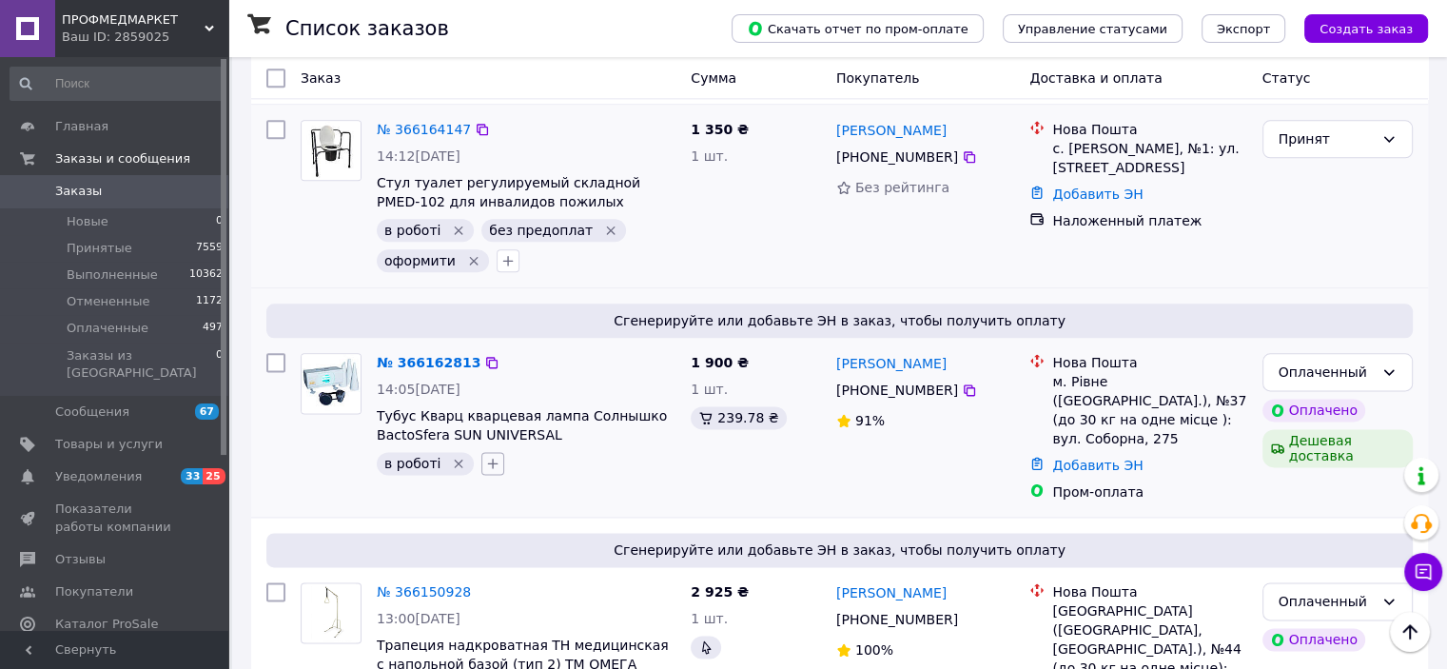
click at [493, 456] on icon "button" at bounding box center [492, 463] width 15 height 15
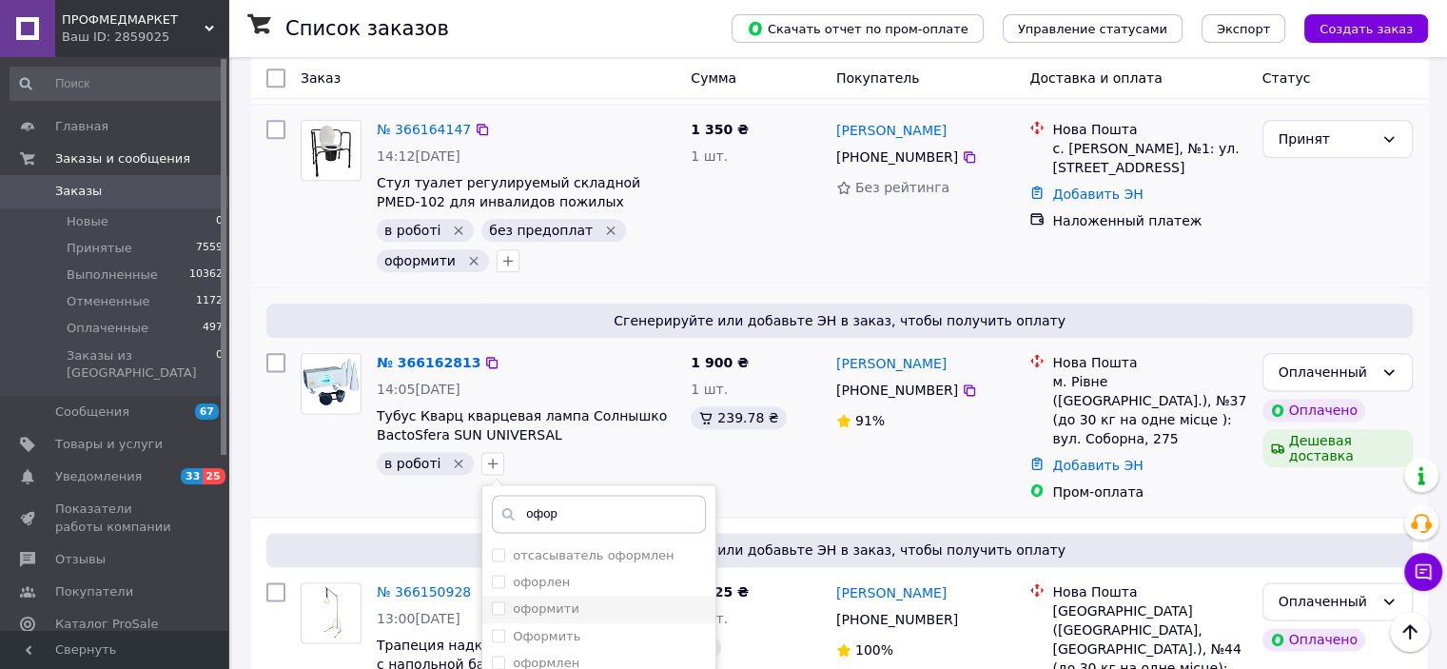
type input "офор"
click at [492, 601] on input "оформити" at bounding box center [498, 607] width 12 height 12
checkbox input "true"
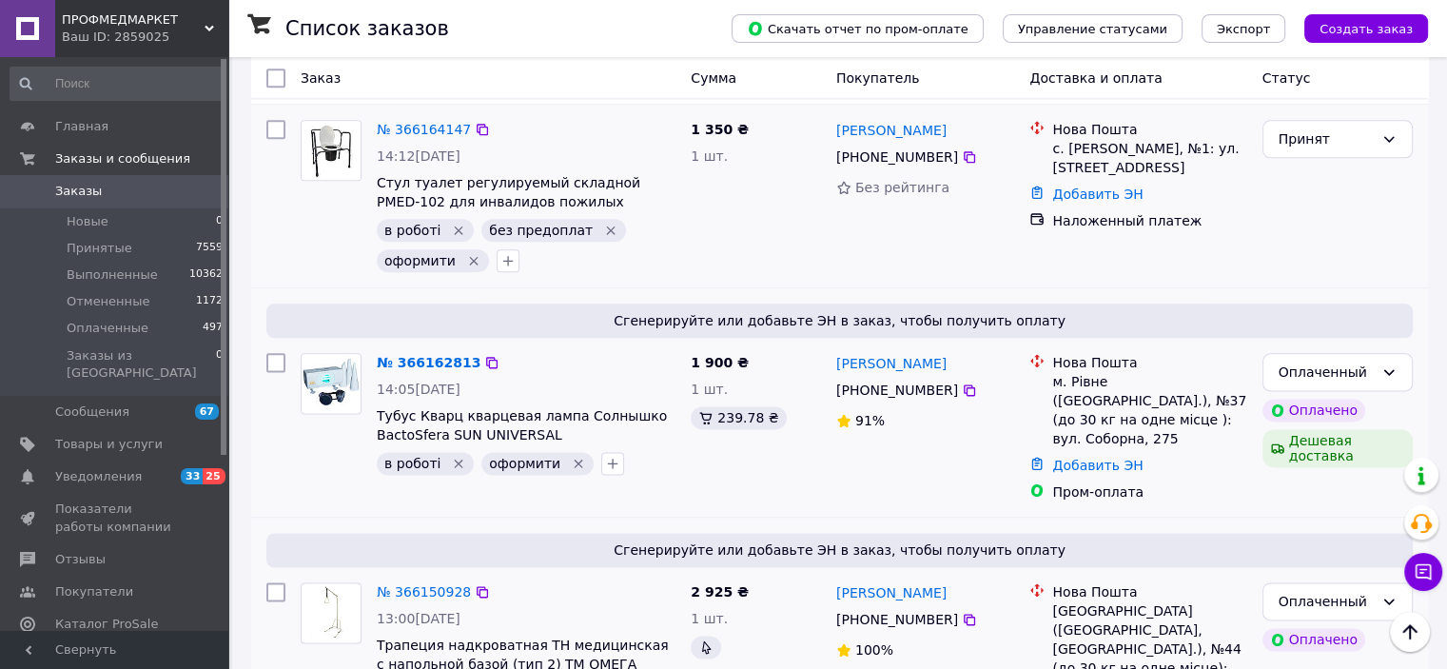
type input "оформи"
checkbox input "true"
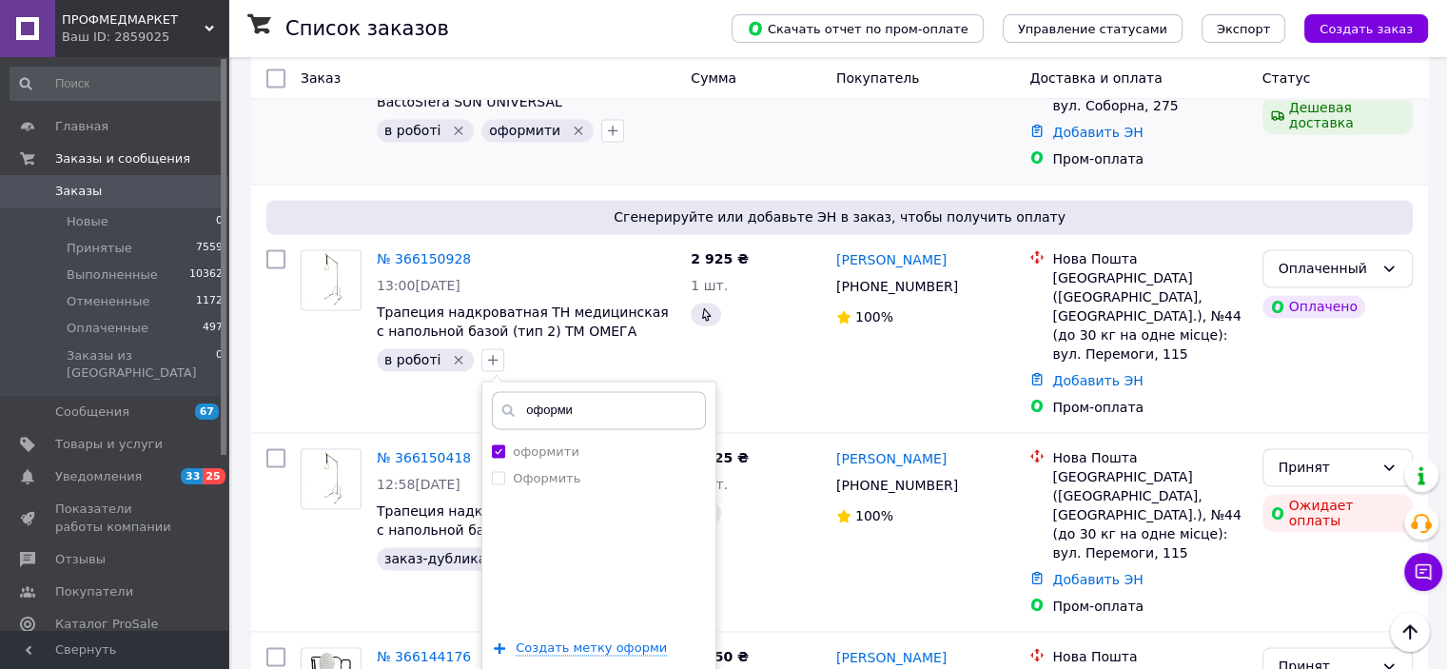
scroll to position [2751, 0]
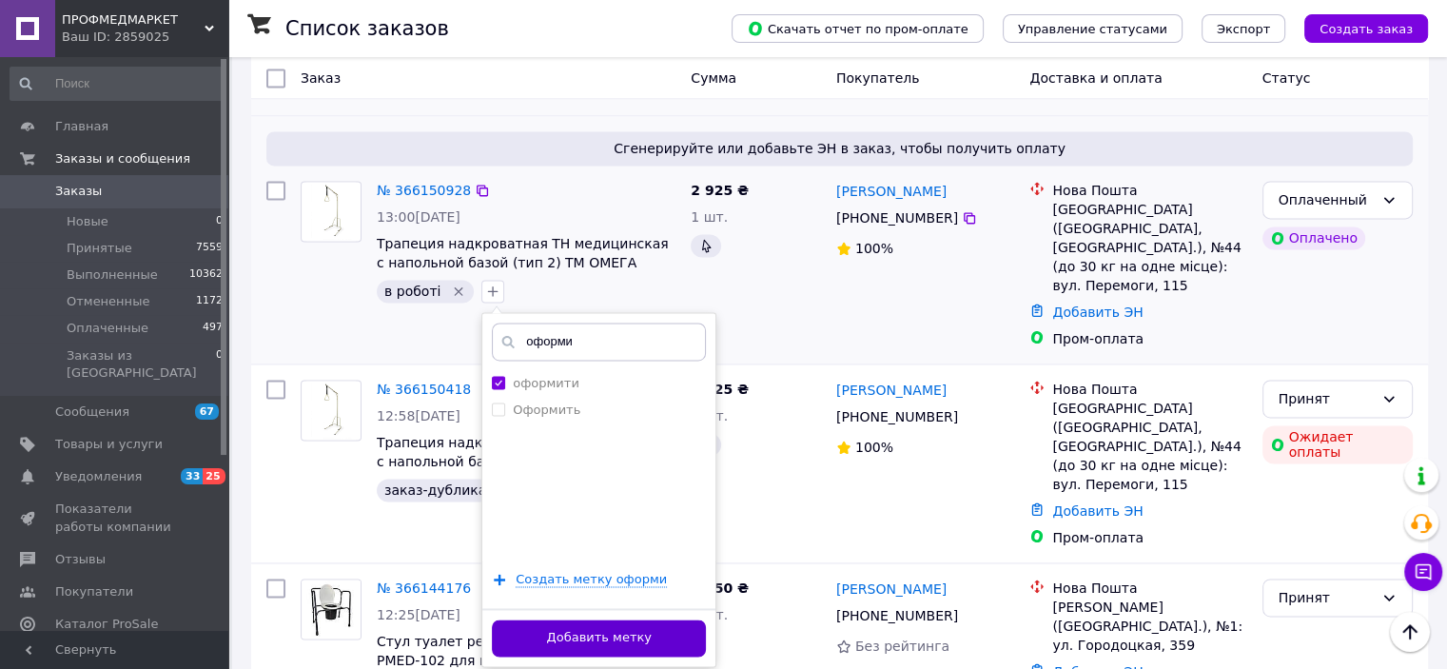
click at [639, 619] on button "Добавить метку" at bounding box center [599, 637] width 214 height 37
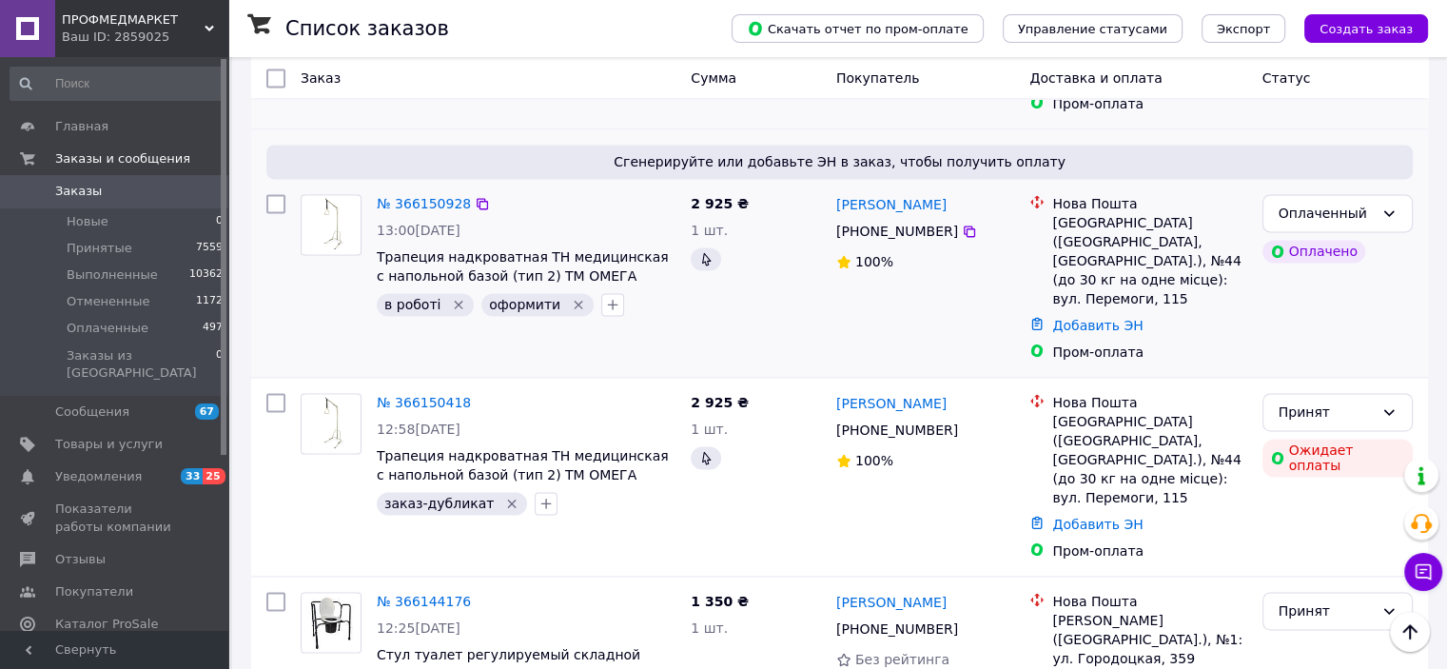
scroll to position [2757, 0]
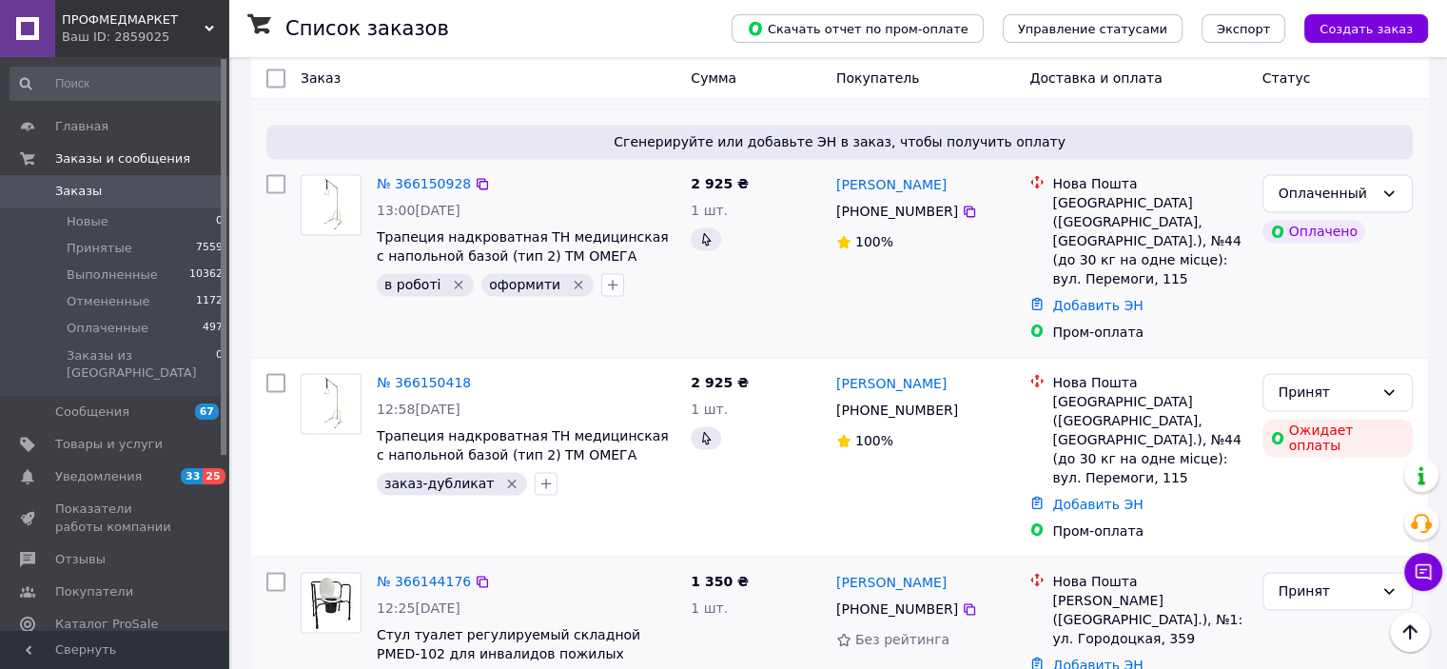
click at [637, 668] on icon "button" at bounding box center [644, 681] width 15 height 15
type input "офор"
checkbox input "true"
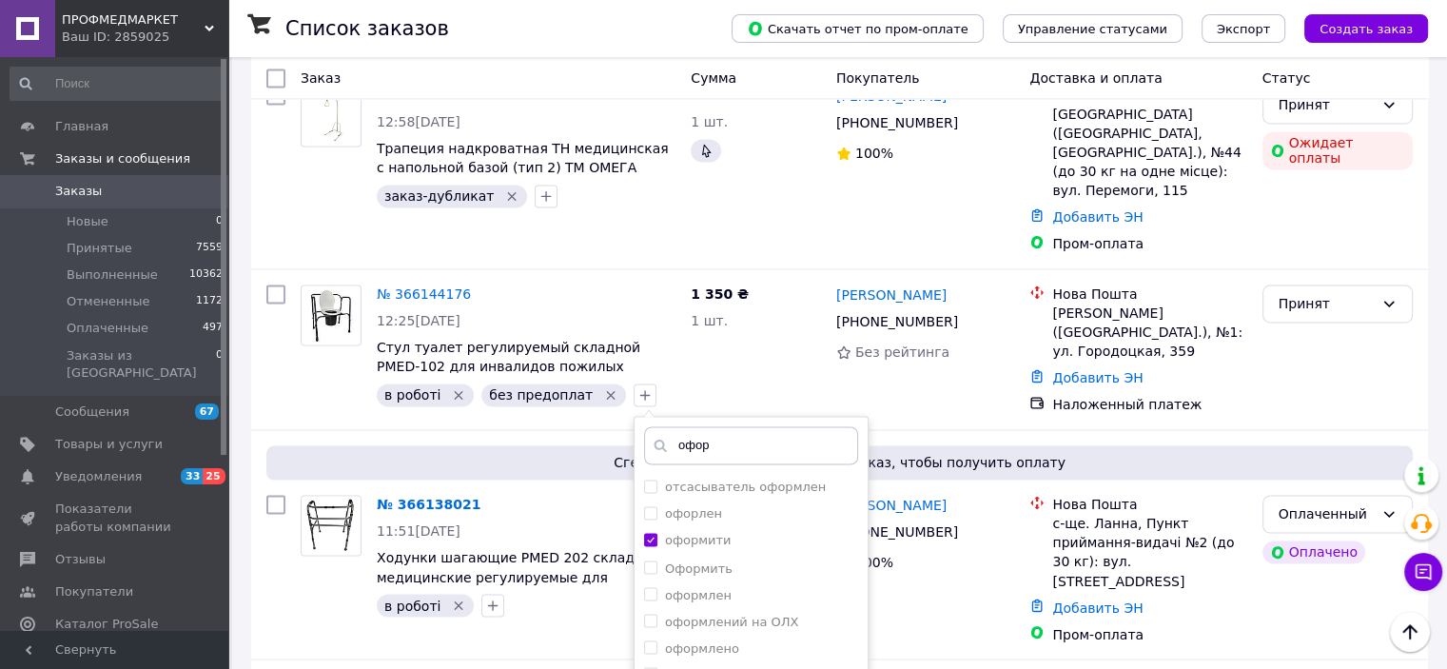
scroll to position [3055, 0]
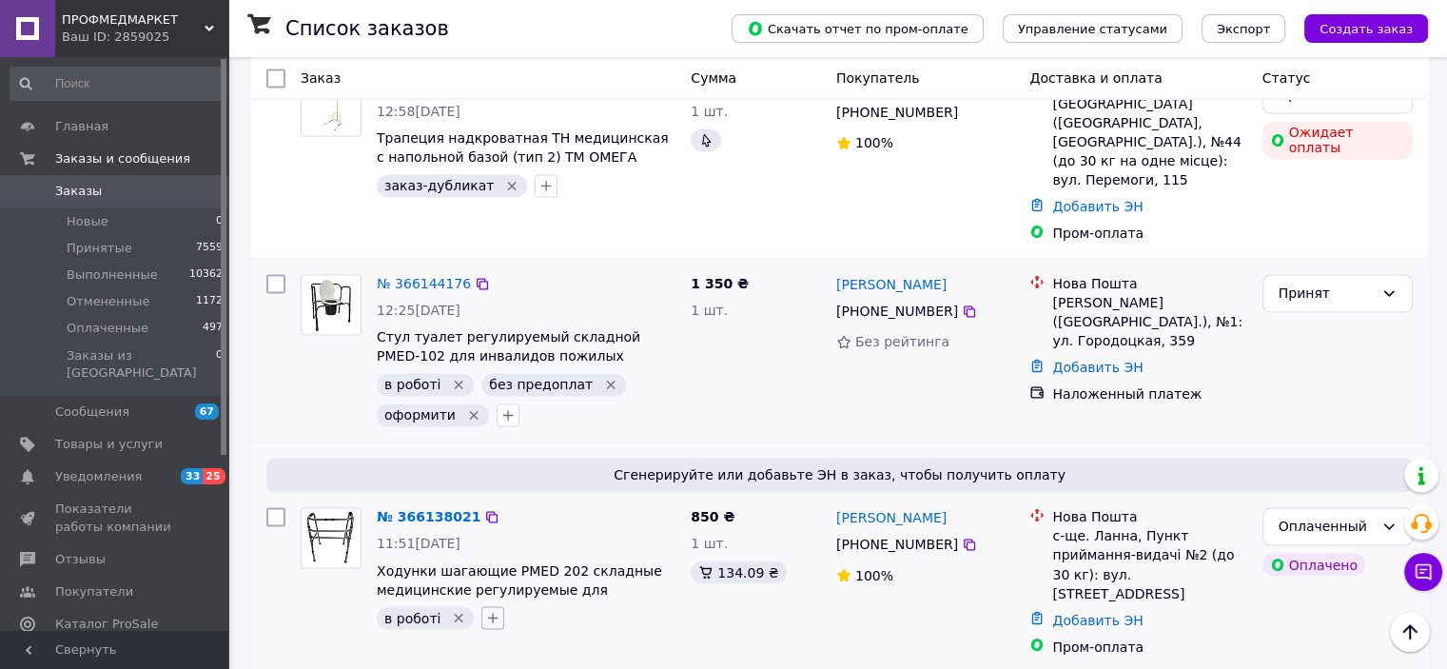
click at [493, 610] on icon "button" at bounding box center [492, 617] width 15 height 15
type input "оформи"
checkbox input "true"
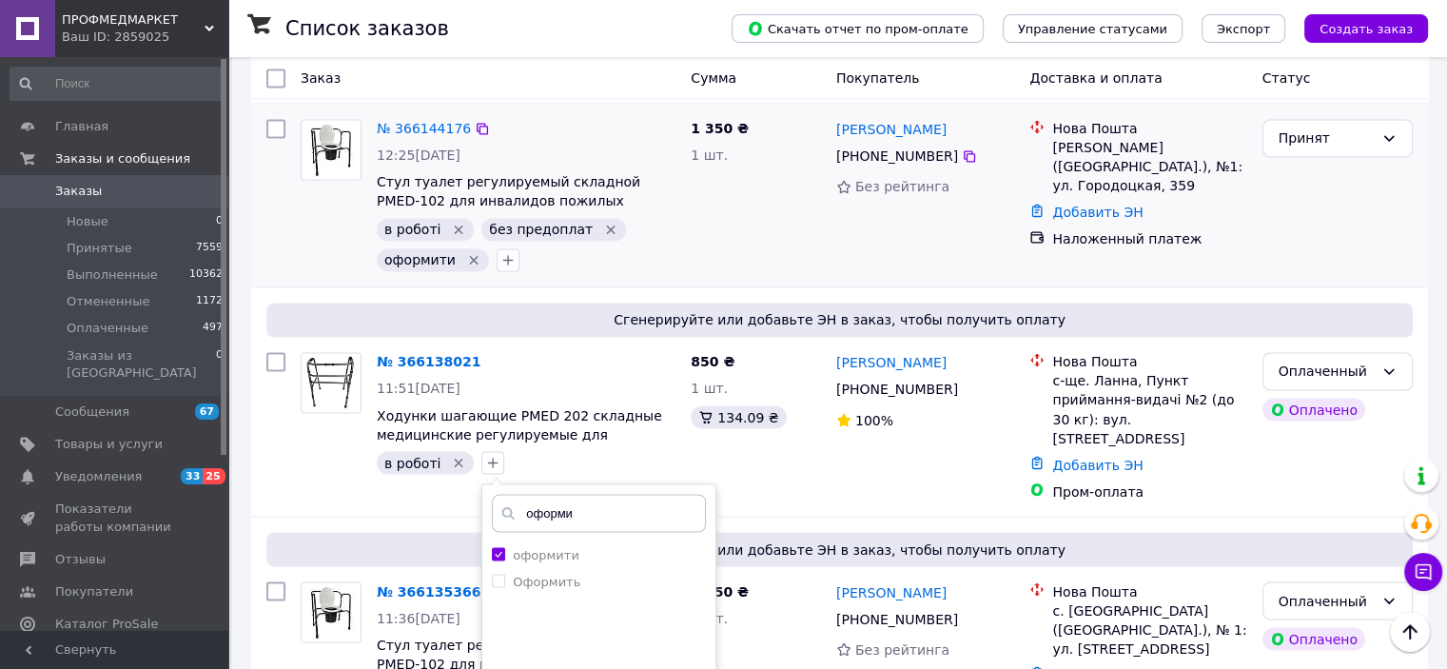
scroll to position [3220, 0]
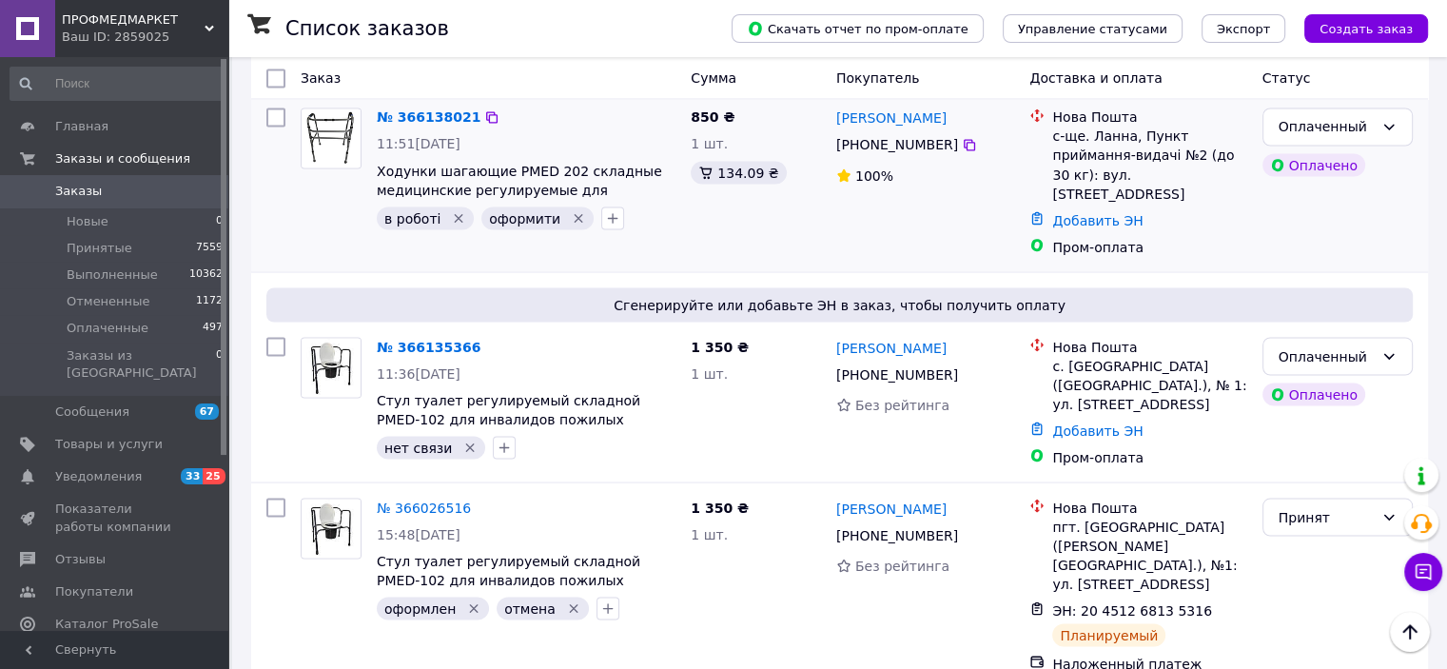
scroll to position [3472, 0]
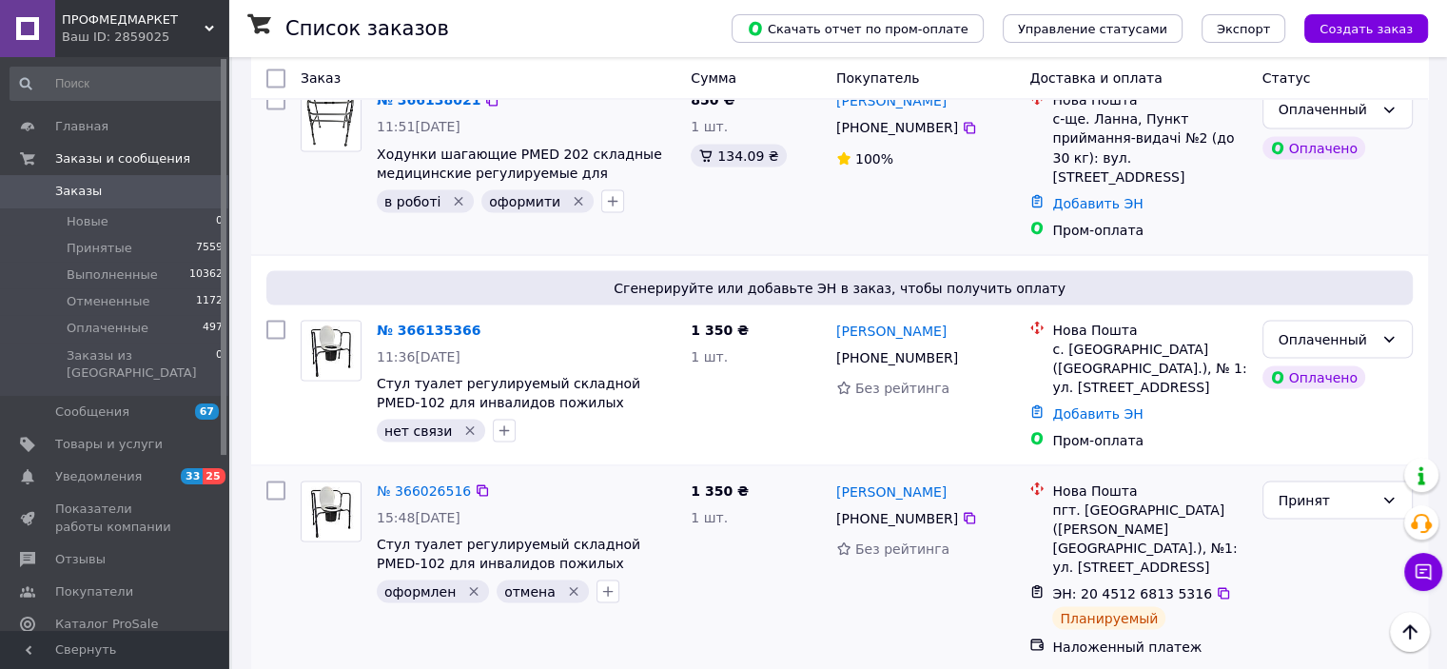
click at [470, 587] on icon "Удалить метку" at bounding box center [474, 591] width 9 height 9
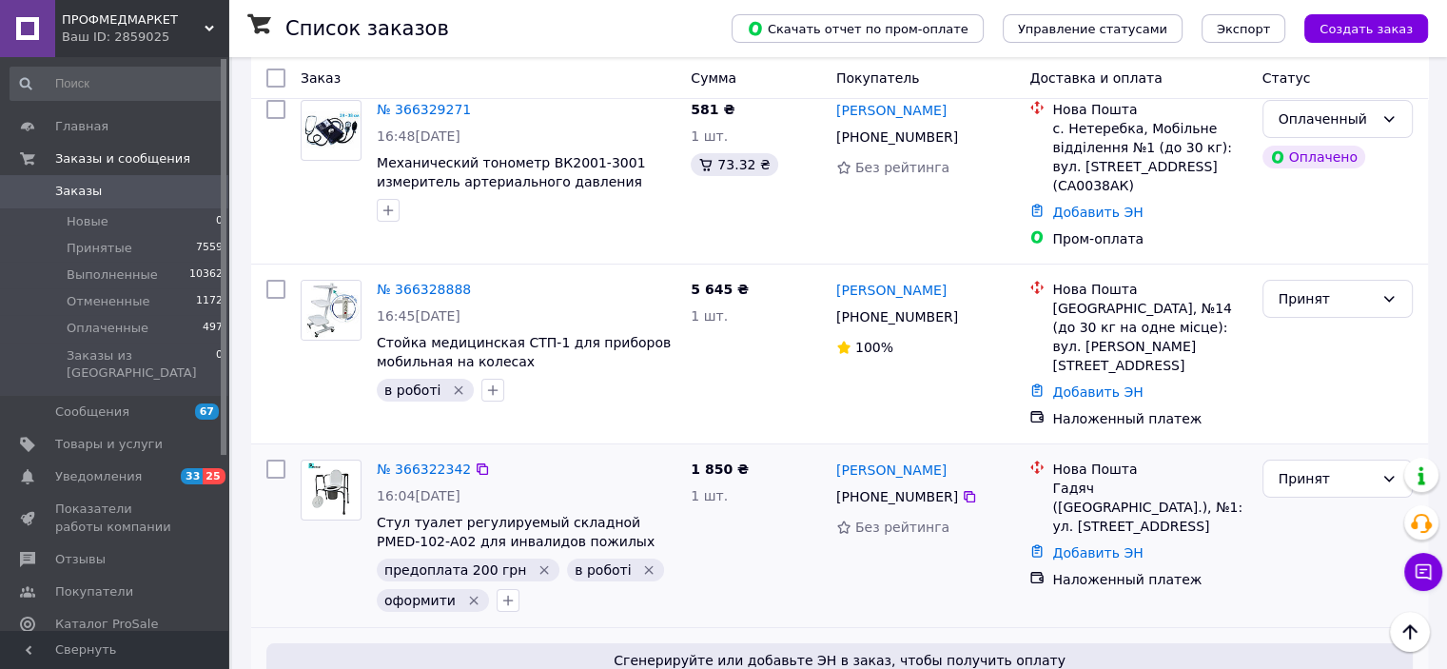
scroll to position [0, 0]
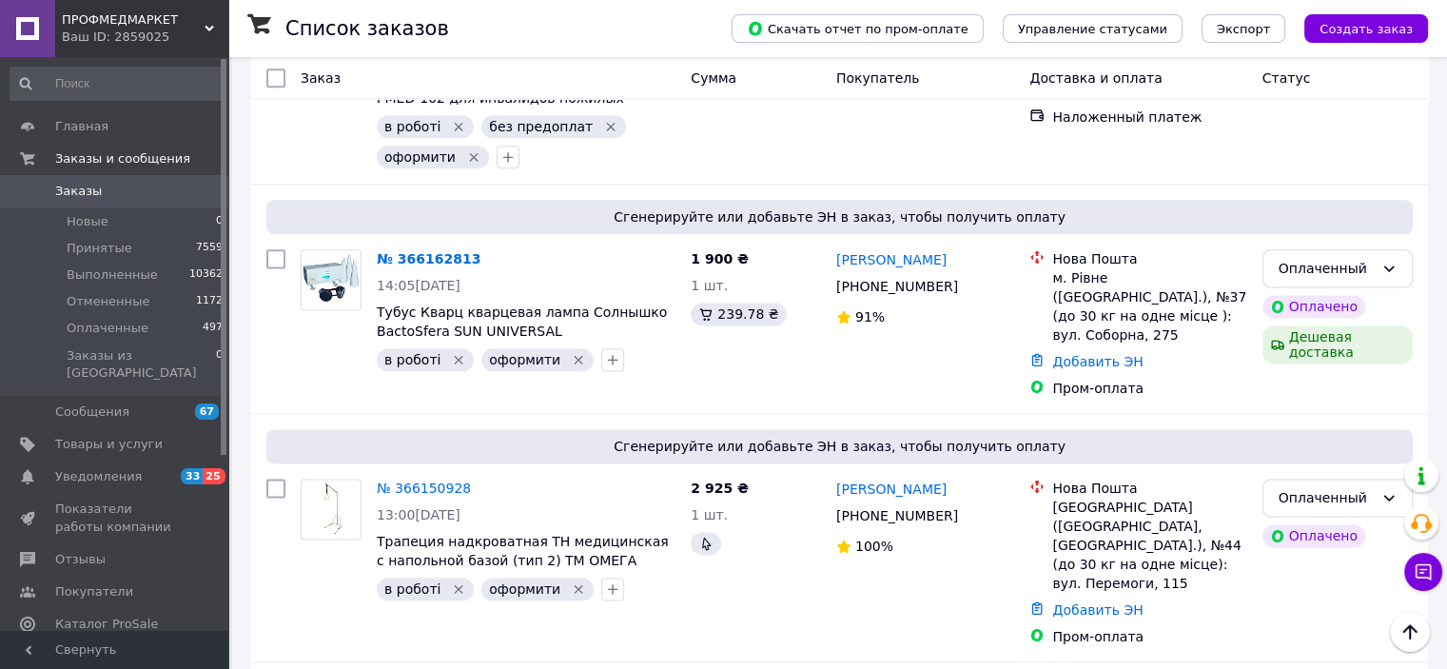
scroll to position [2652, 0]
